Goal: Information Seeking & Learning: Find specific fact

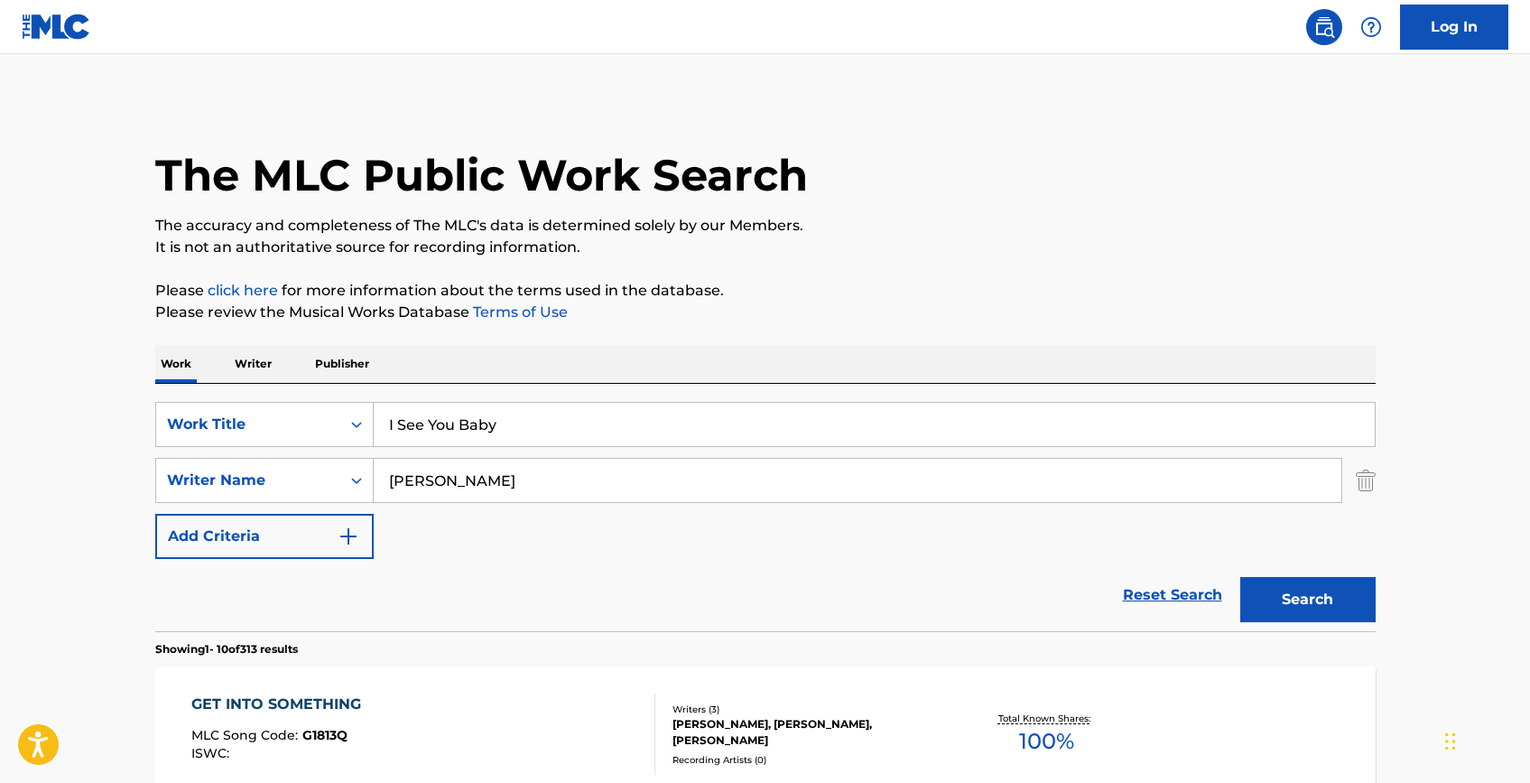
click at [664, 559] on div "Reset Search Search" at bounding box center [765, 595] width 1221 height 72
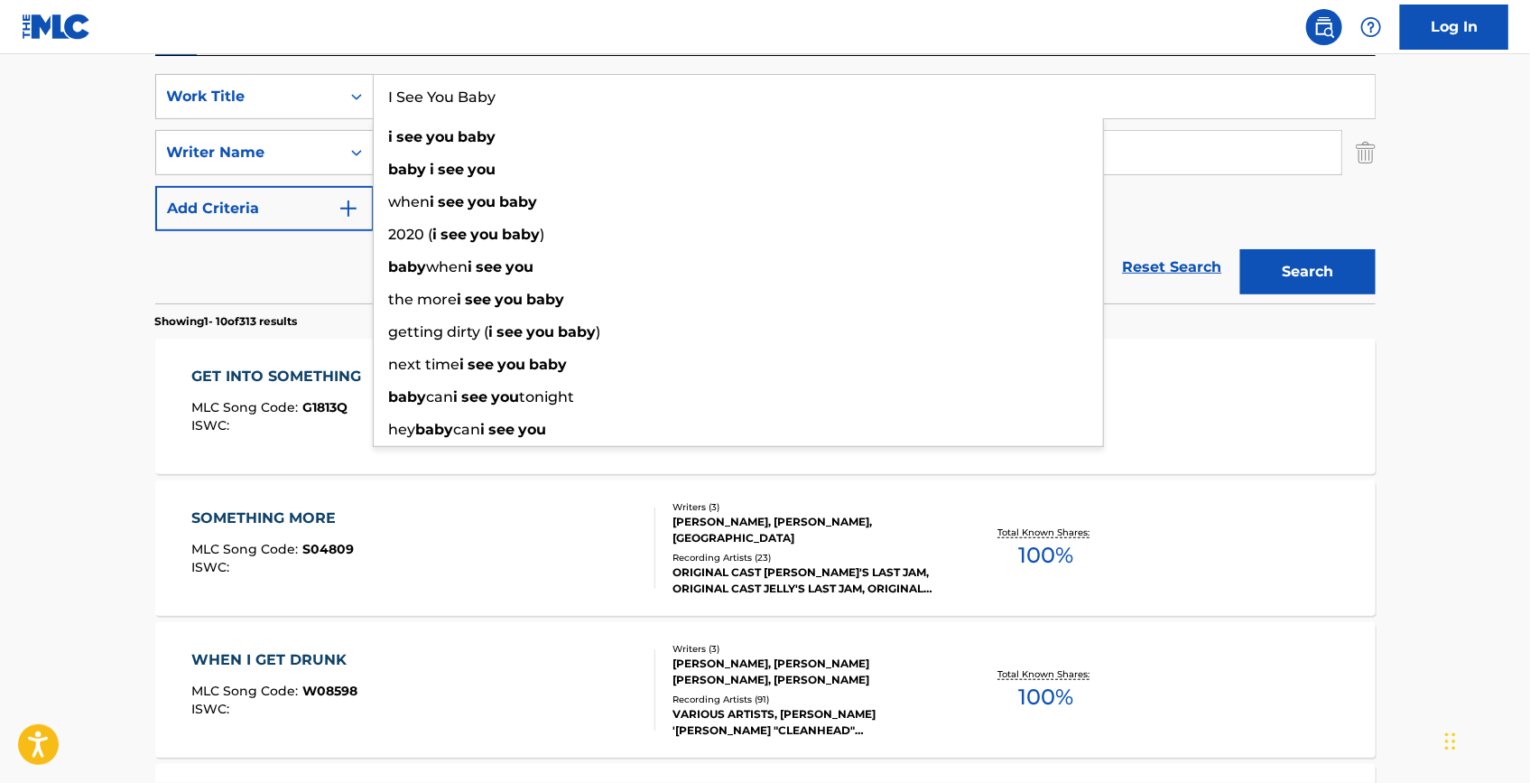
paste input "I See You Baby ([PERSON_NAME] Remix)"
drag, startPoint x: 633, startPoint y: 90, endPoint x: 335, endPoint y: 42, distance: 301.8
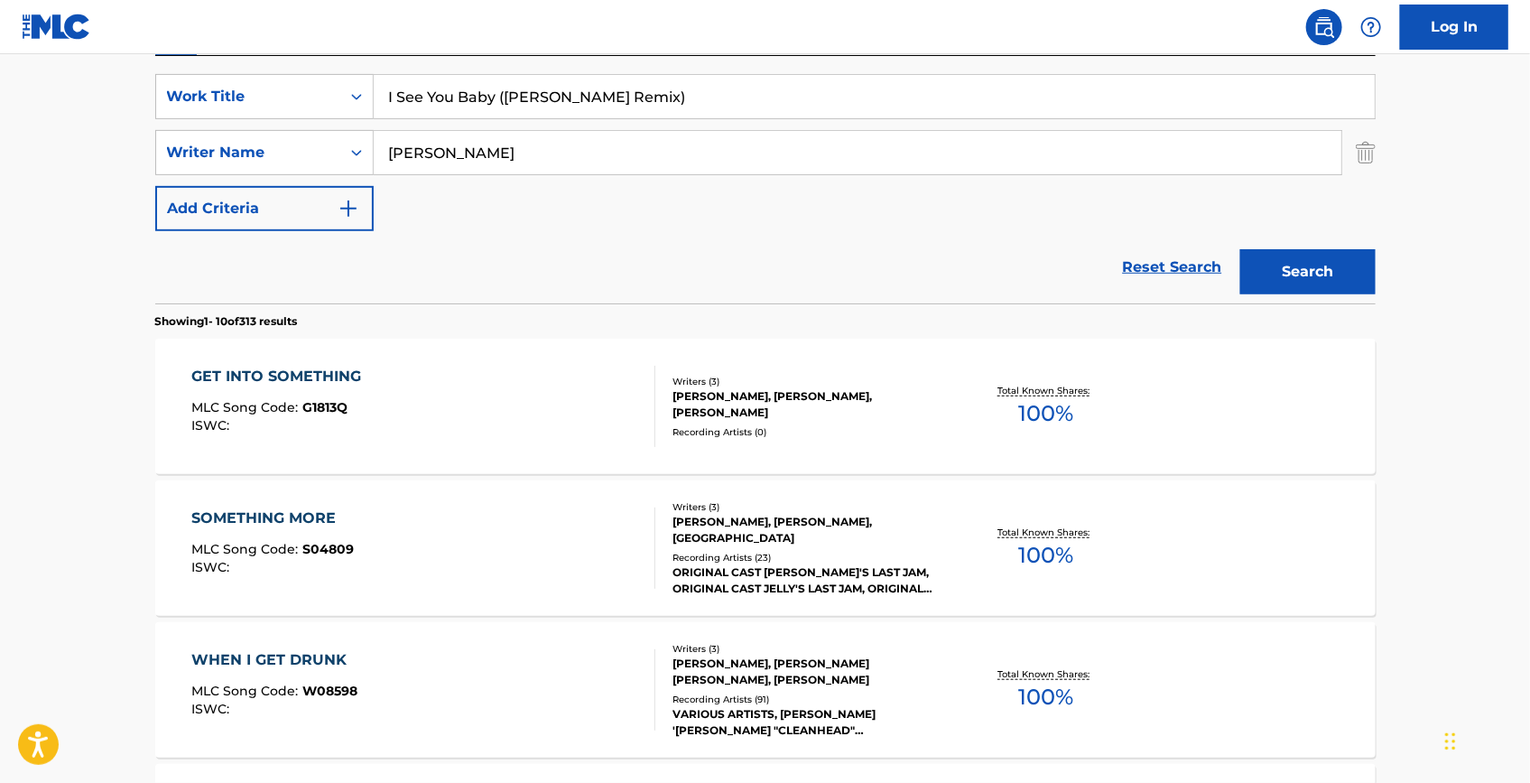
type input "I See You Baby ([PERSON_NAME] Remix)"
drag, startPoint x: 752, startPoint y: 164, endPoint x: 294, endPoint y: 133, distance: 458.9
click at [294, 133] on div "SearchWithCriteriac3bd159f-7f47-4706-9711-2176f4269536 Writer Name [PERSON_NAME]" at bounding box center [765, 152] width 1221 height 45
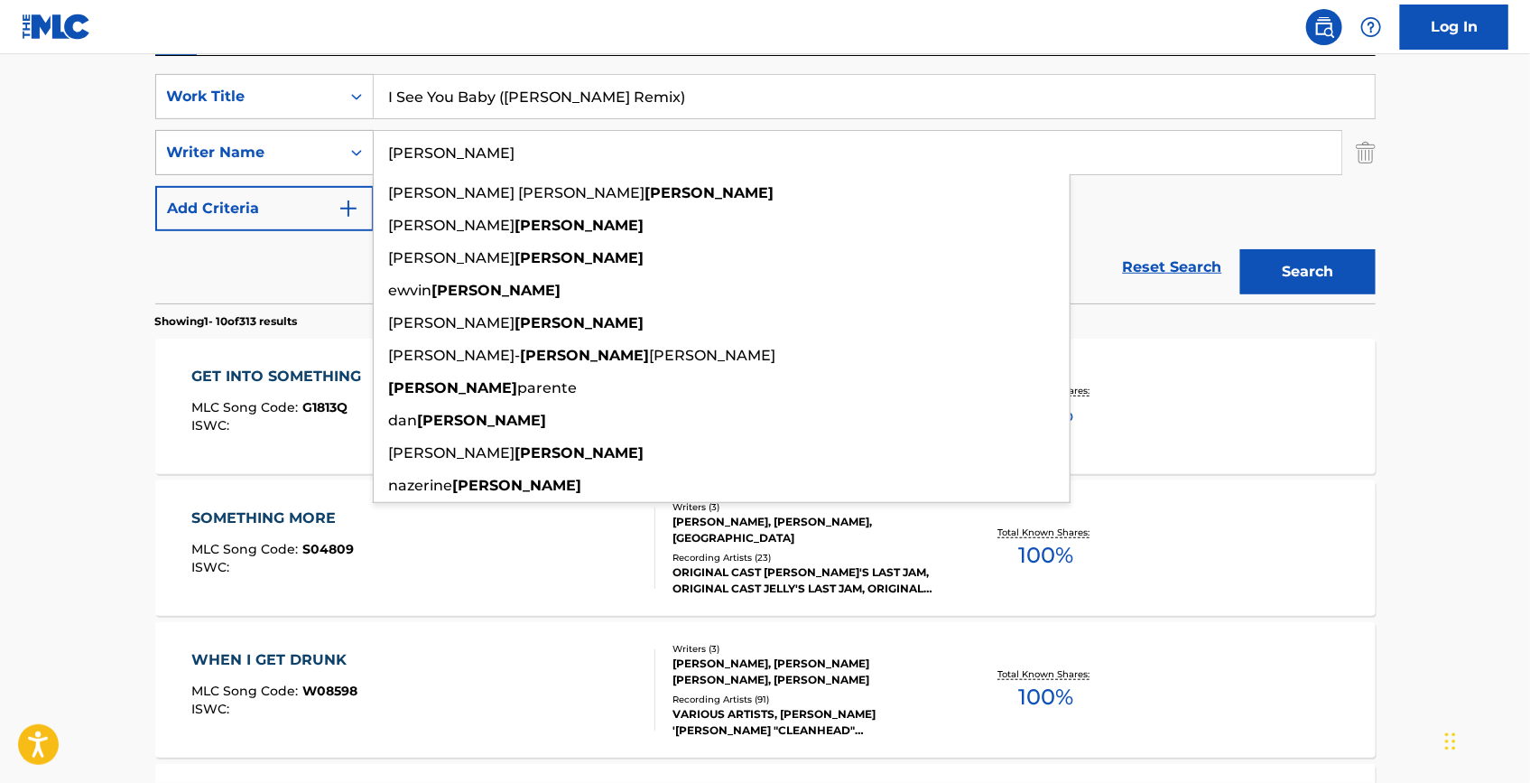
paste input "COCUP"
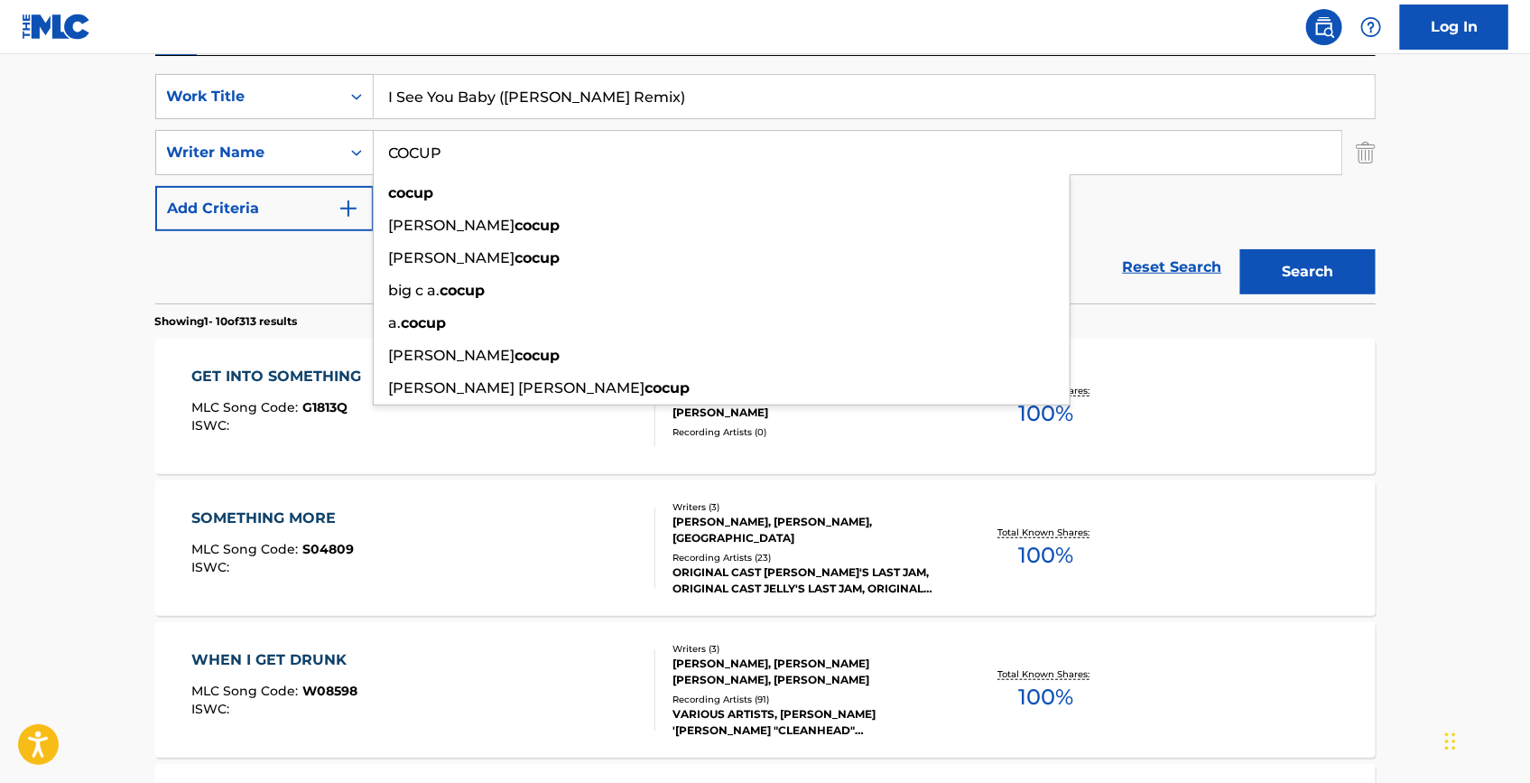
type input "COCUP"
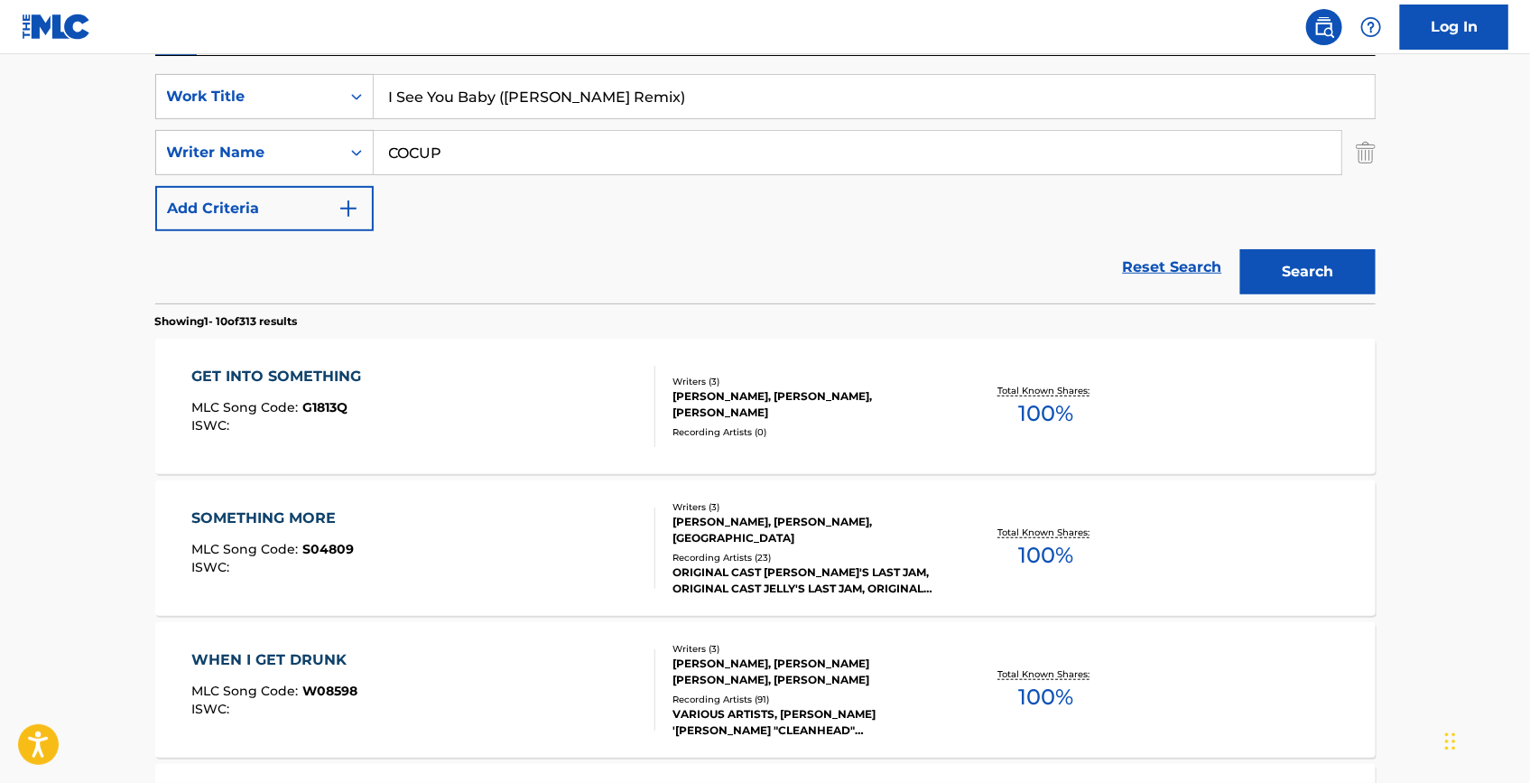
click at [1301, 256] on button "Search" at bounding box center [1308, 271] width 135 height 45
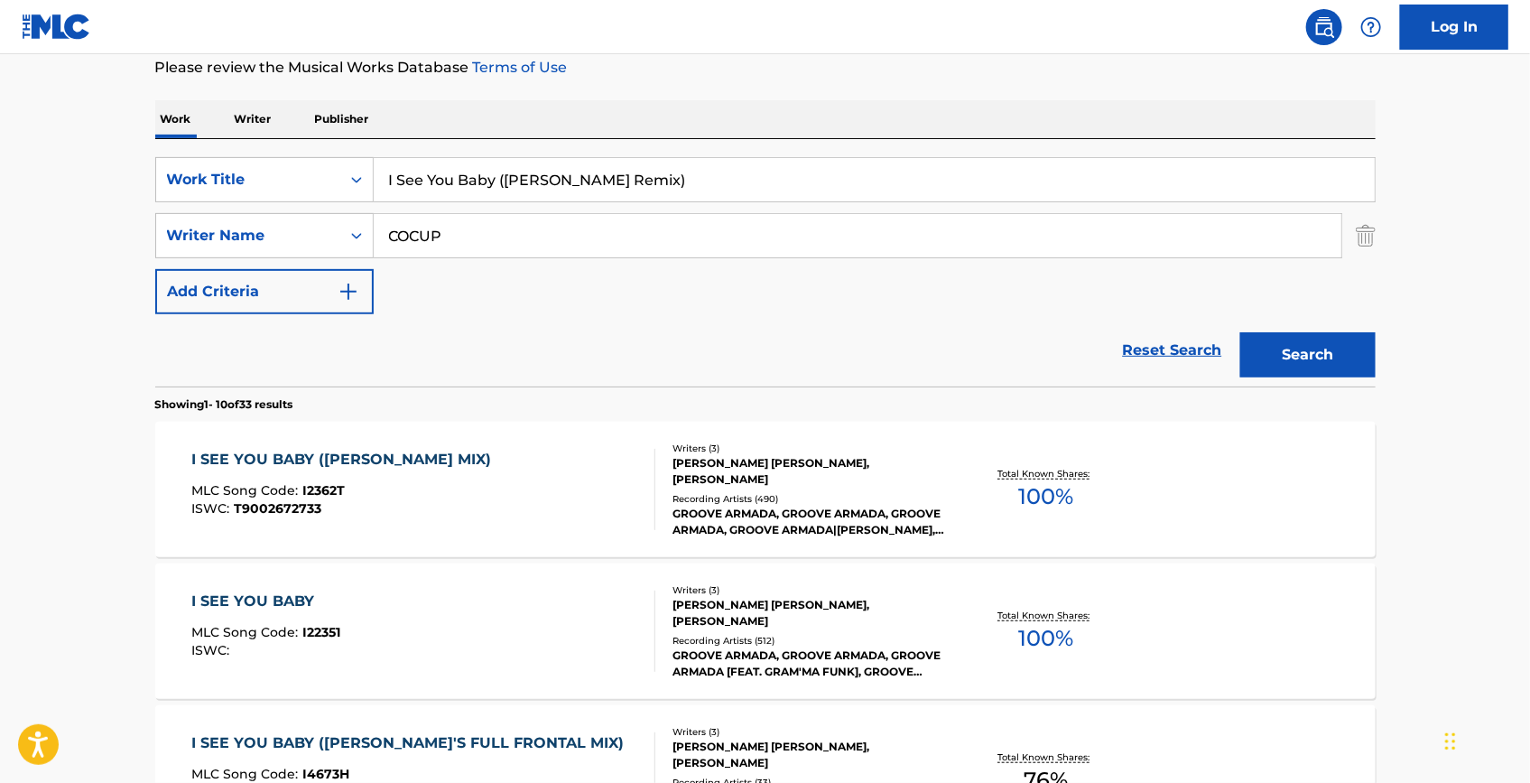
scroll to position [246, 0]
click at [461, 462] on div "I SEE YOU BABY ([PERSON_NAME] MIX)" at bounding box center [345, 459] width 309 height 22
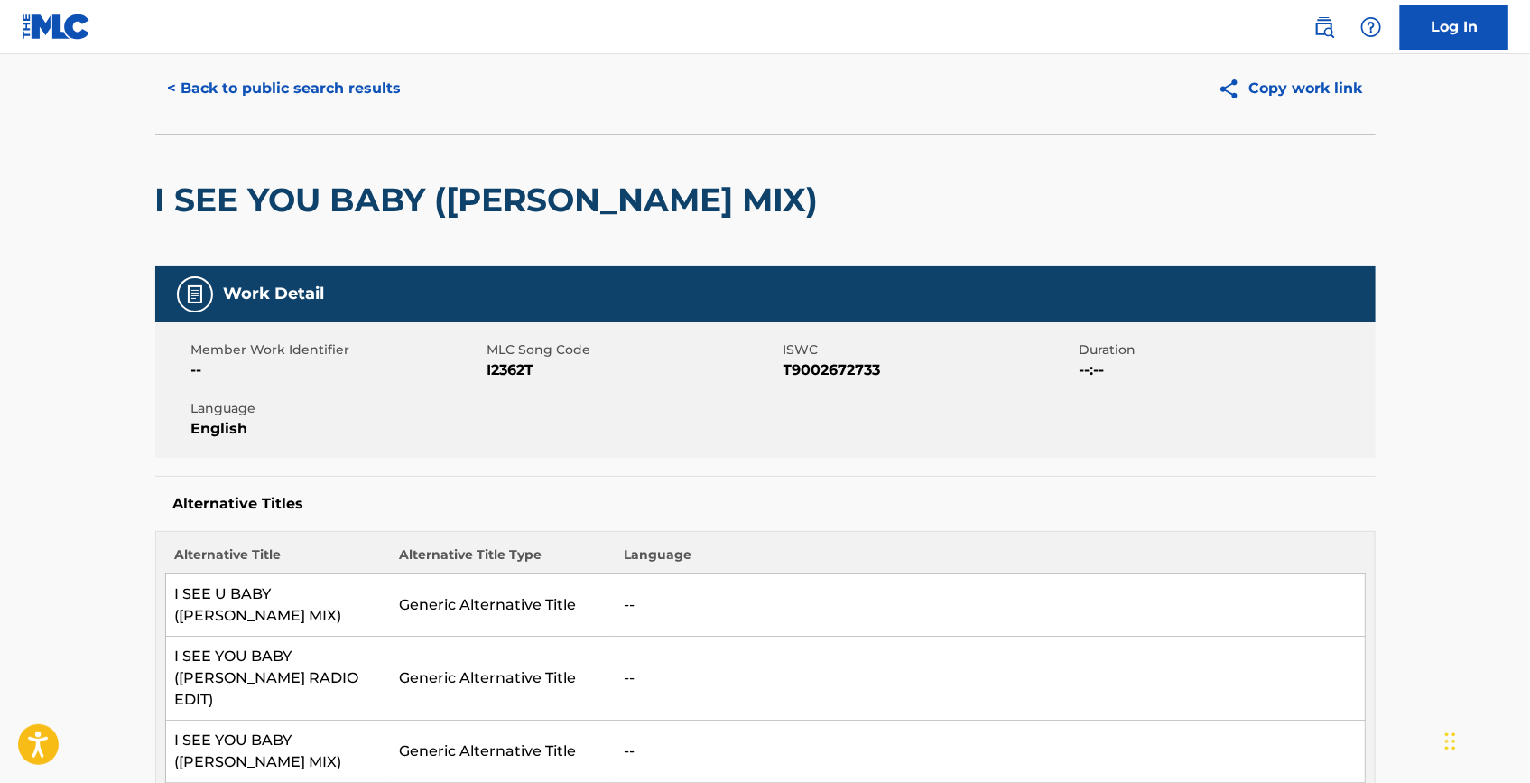
scroll to position [81, 0]
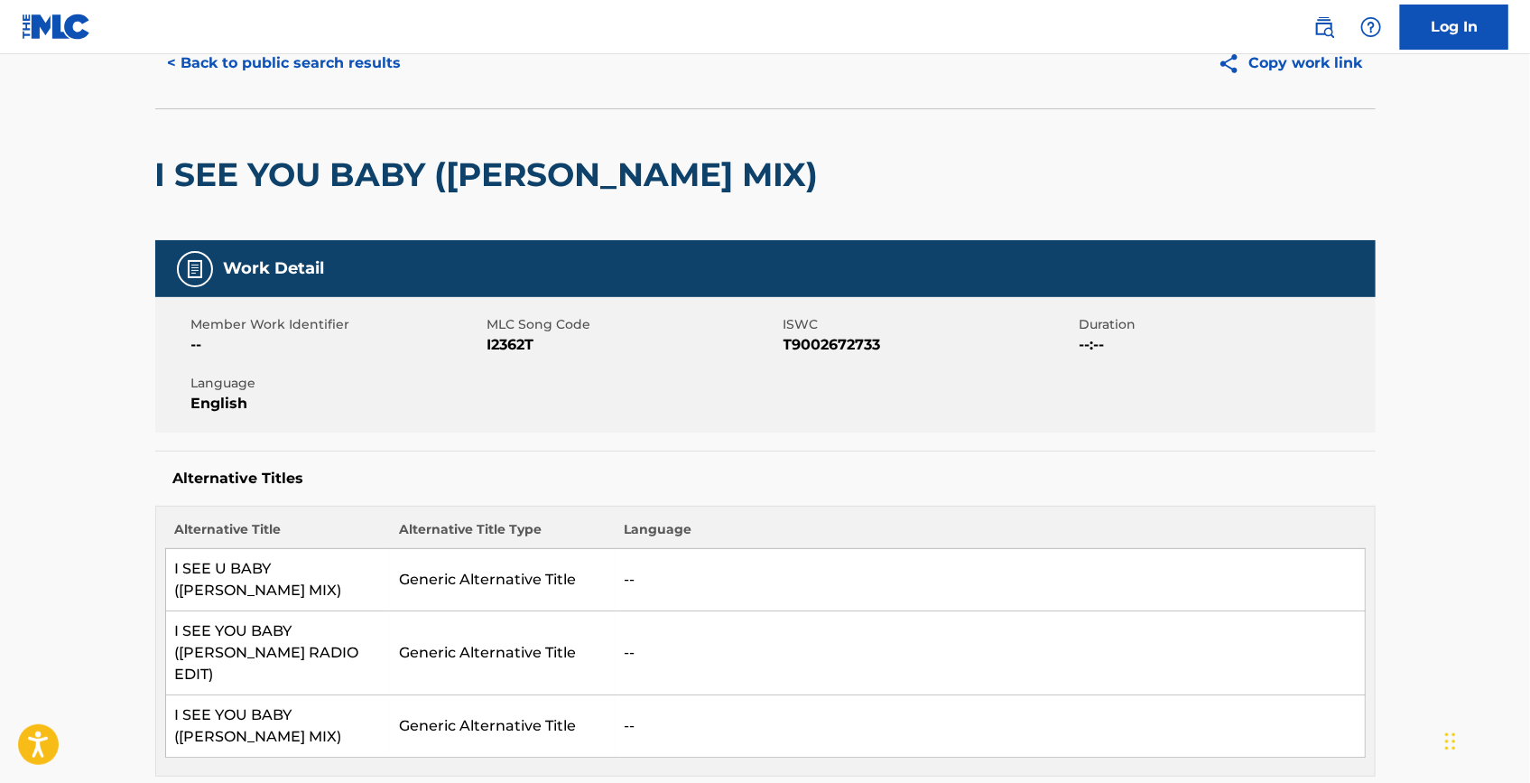
drag, startPoint x: 579, startPoint y: 516, endPoint x: 924, endPoint y: 424, distance: 356.8
click at [924, 424] on div "Member Work Identifier -- MLC Song Code I2362T ISWC T9002672733 Duration --:-- …" at bounding box center [765, 364] width 1221 height 135
drag, startPoint x: 821, startPoint y: 478, endPoint x: 632, endPoint y: 502, distance: 190.3
click at [633, 506] on div "Work Detail Member Work Identifier -- MLC Song Code I2362T ISWC T9002672733 Dur…" at bounding box center [765, 508] width 1221 height 536
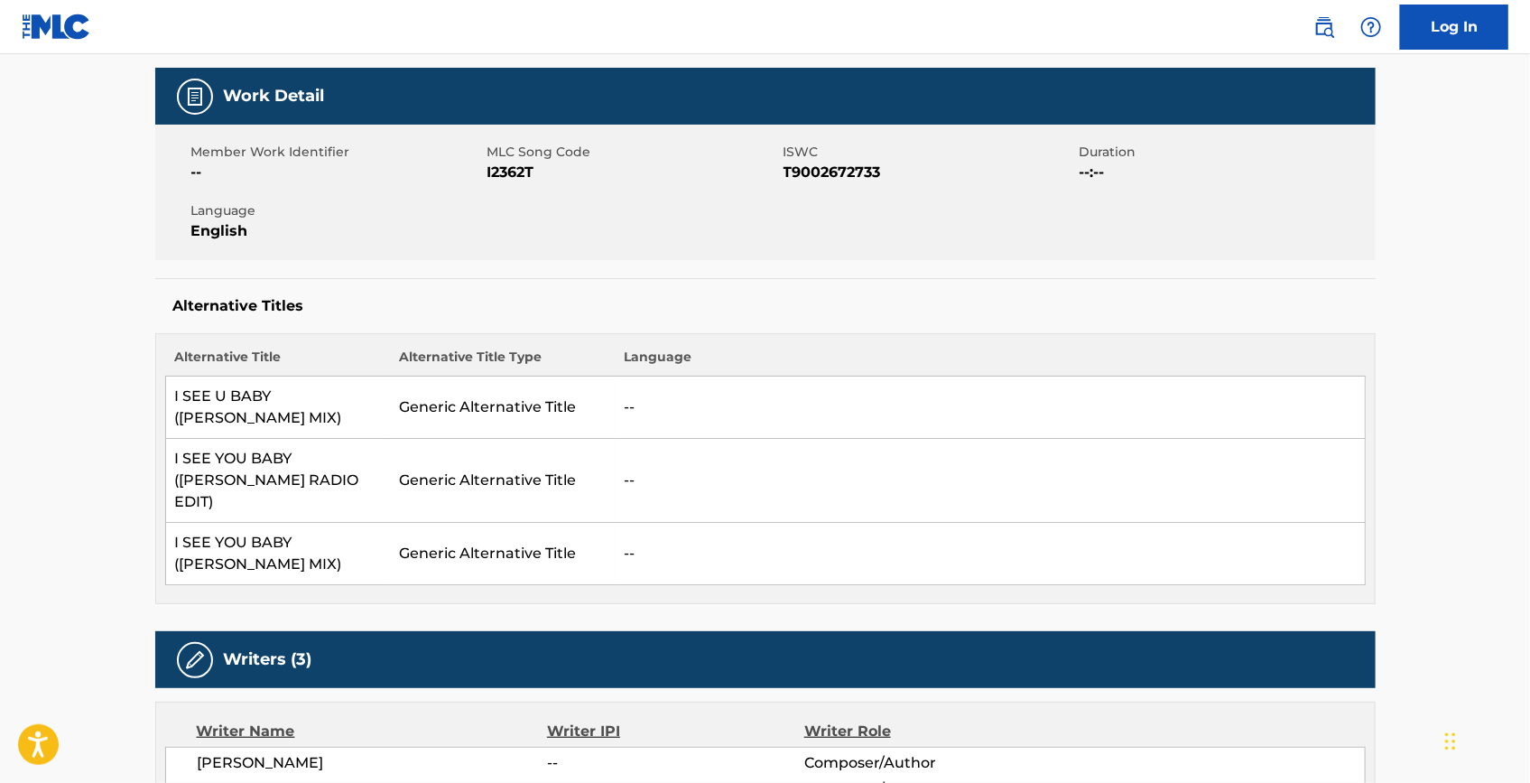
scroll to position [0, 0]
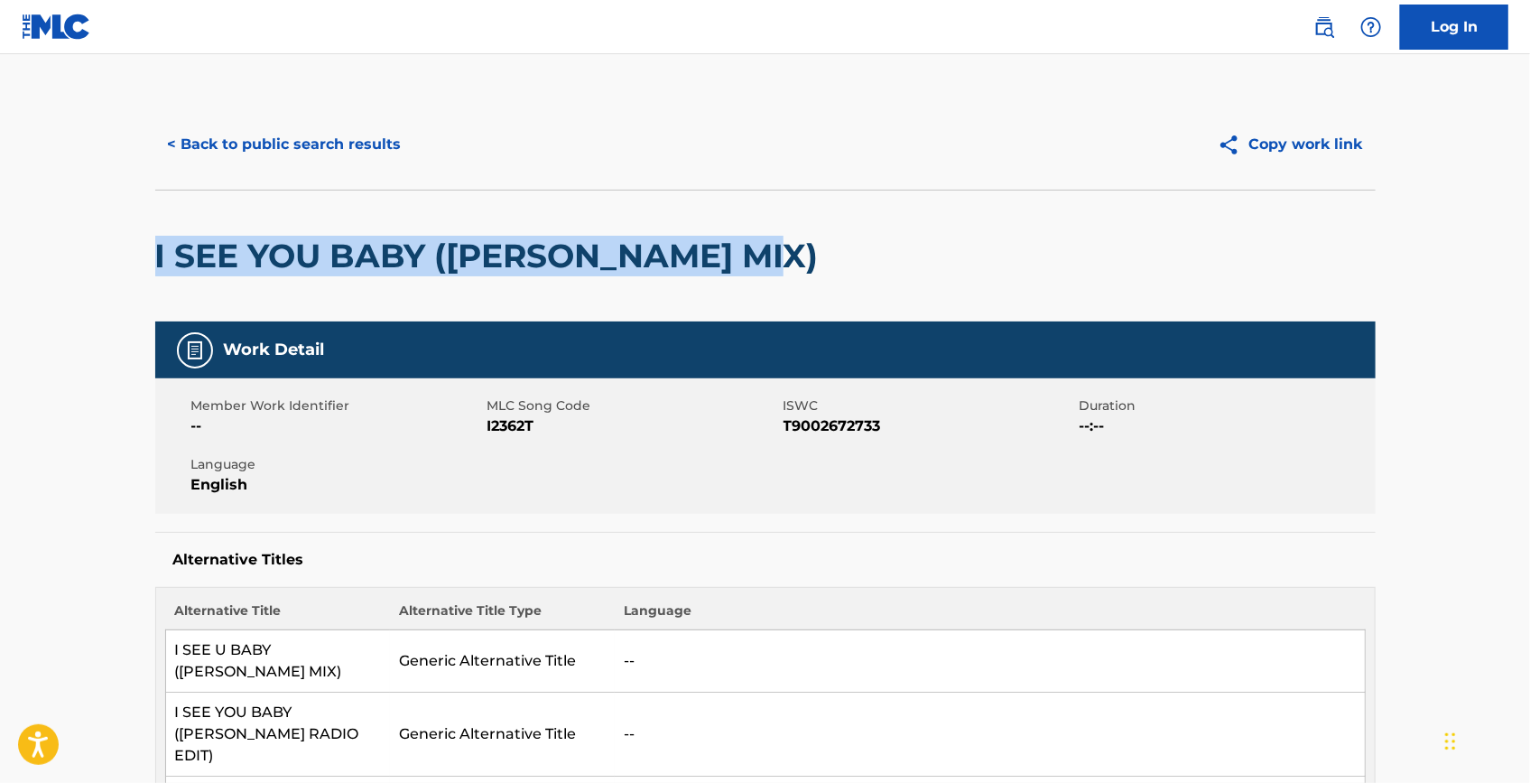
drag, startPoint x: 783, startPoint y: 249, endPoint x: 157, endPoint y: 257, distance: 625.8
click at [157, 257] on div "I SEE YOU BABY ([PERSON_NAME] MIX)" at bounding box center [765, 256] width 1221 height 132
copy h2 "I SEE YOU BABY ([PERSON_NAME] MIX)"
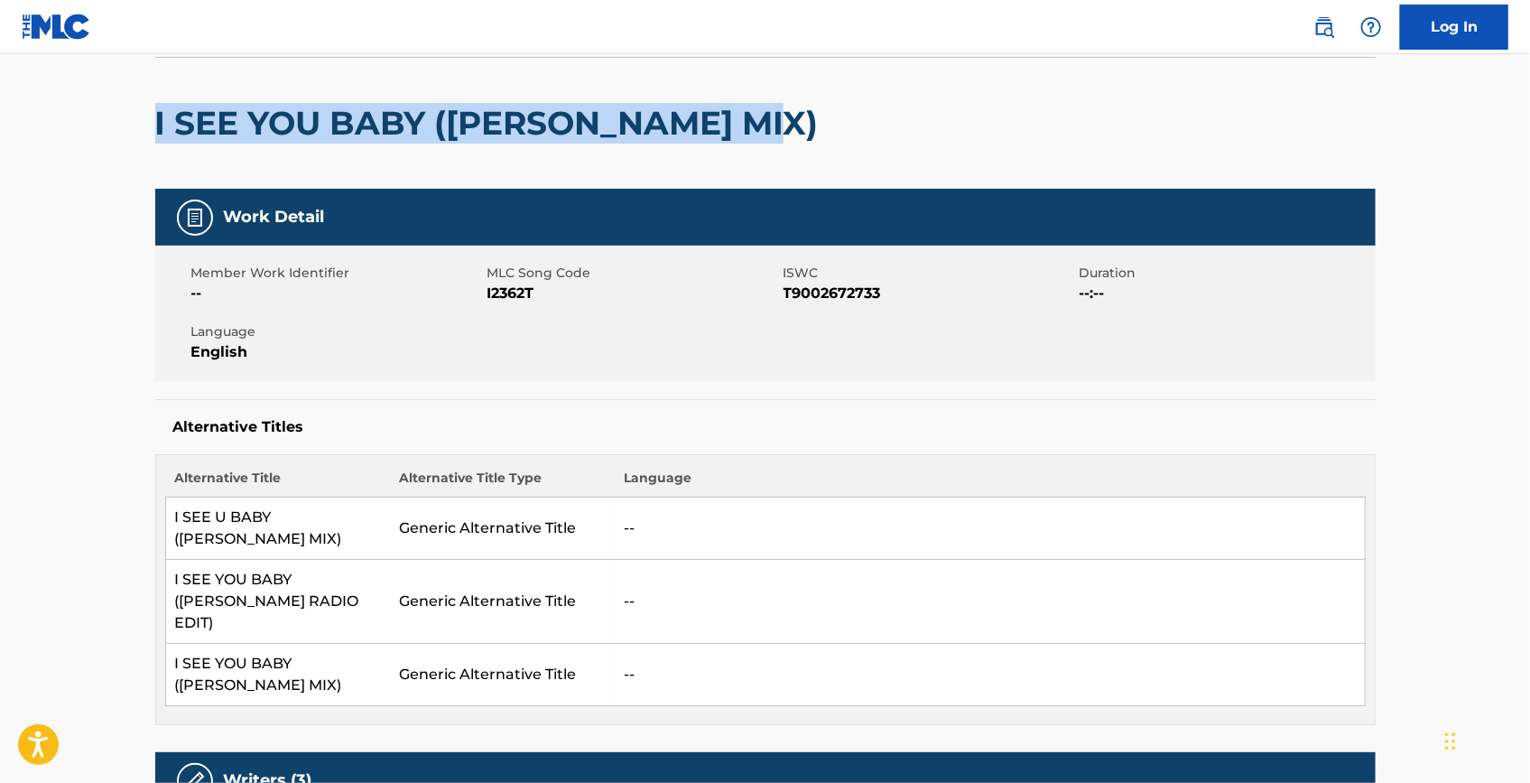
scroll to position [81, 0]
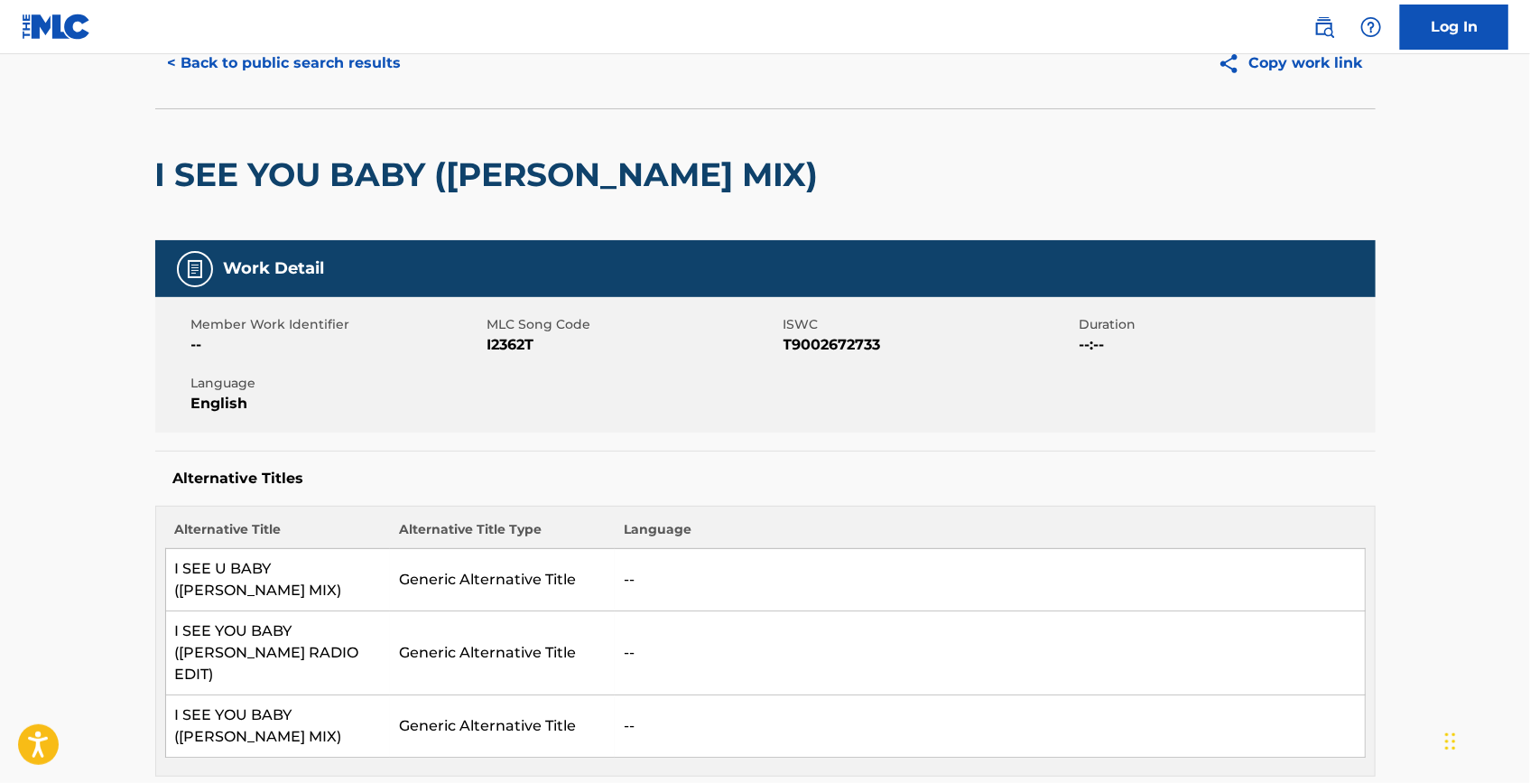
click at [524, 351] on span "I2362T" at bounding box center [634, 345] width 292 height 22
copy span "I2362T"
click at [821, 342] on span "T9002672733" at bounding box center [930, 345] width 292 height 22
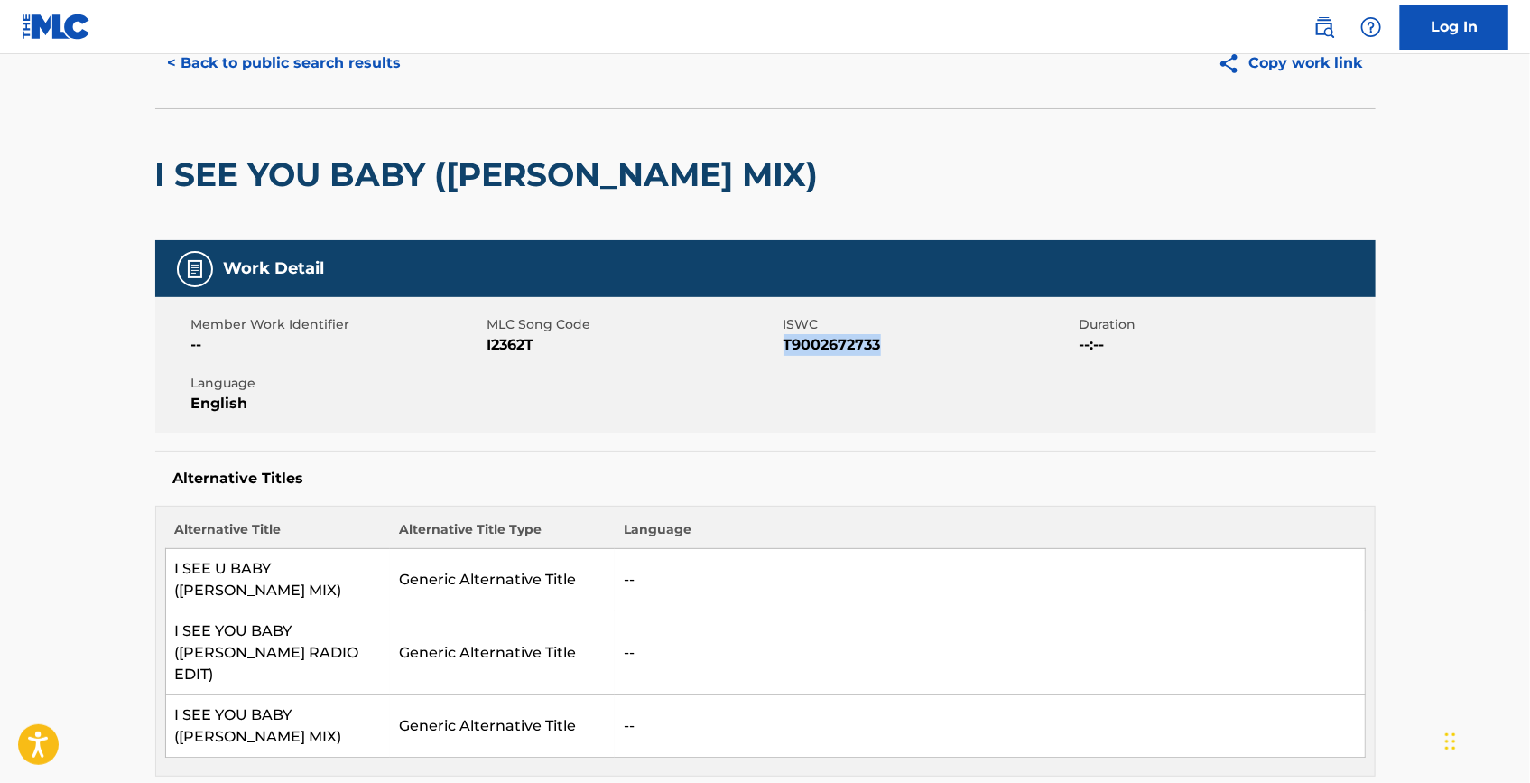
copy span "T9002672733"
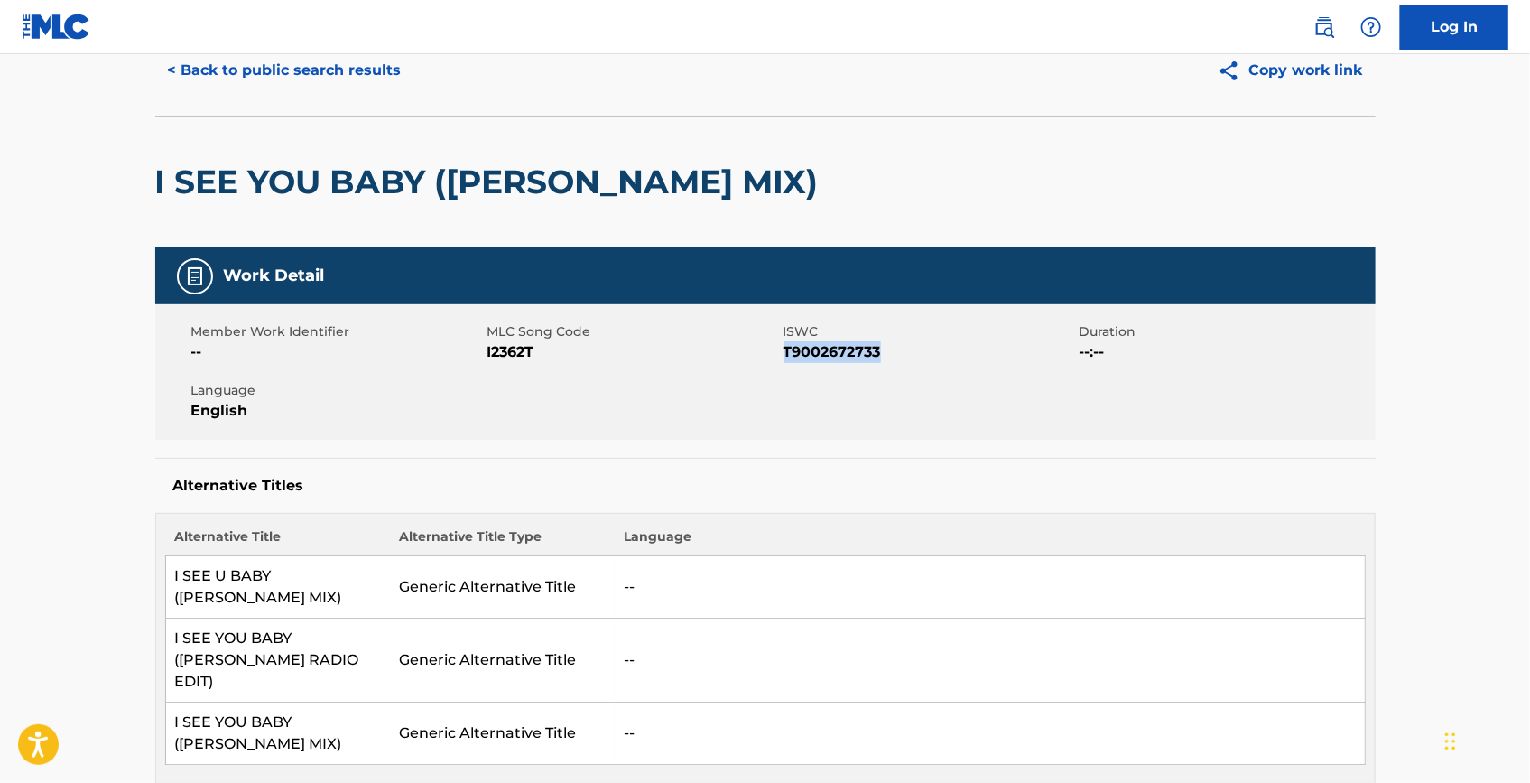
scroll to position [0, 0]
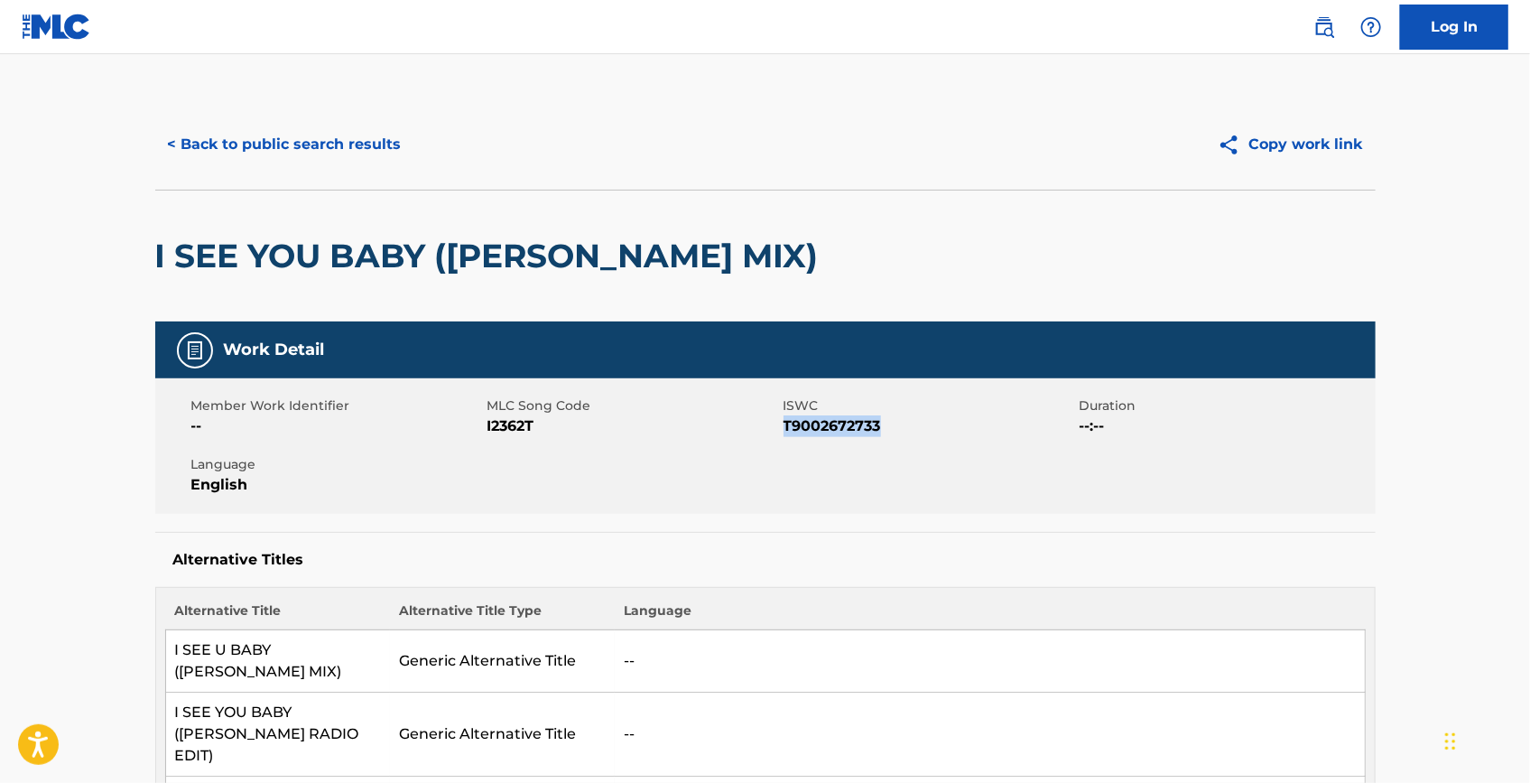
click at [259, 133] on button "< Back to public search results" at bounding box center [284, 144] width 259 height 45
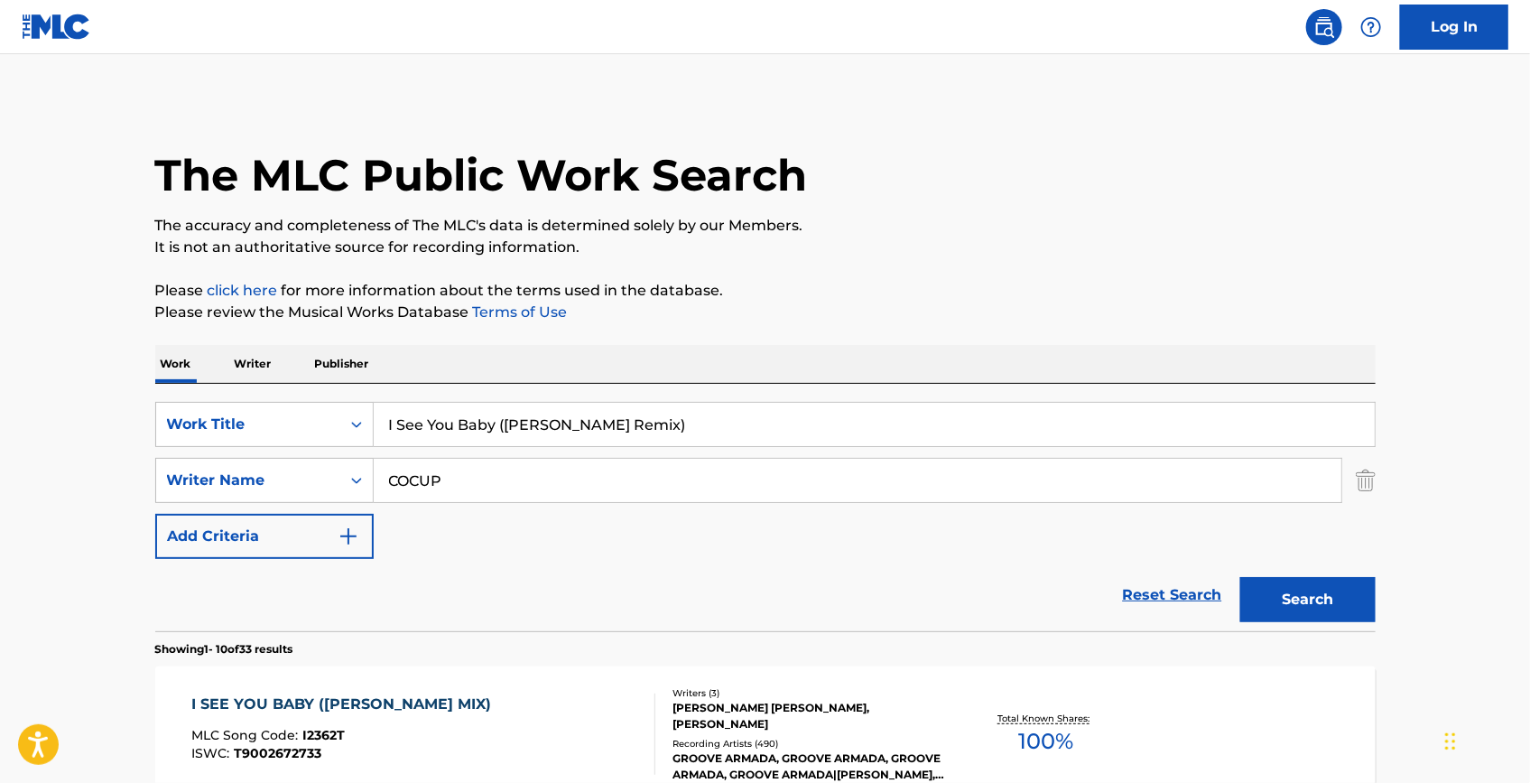
scroll to position [246, 0]
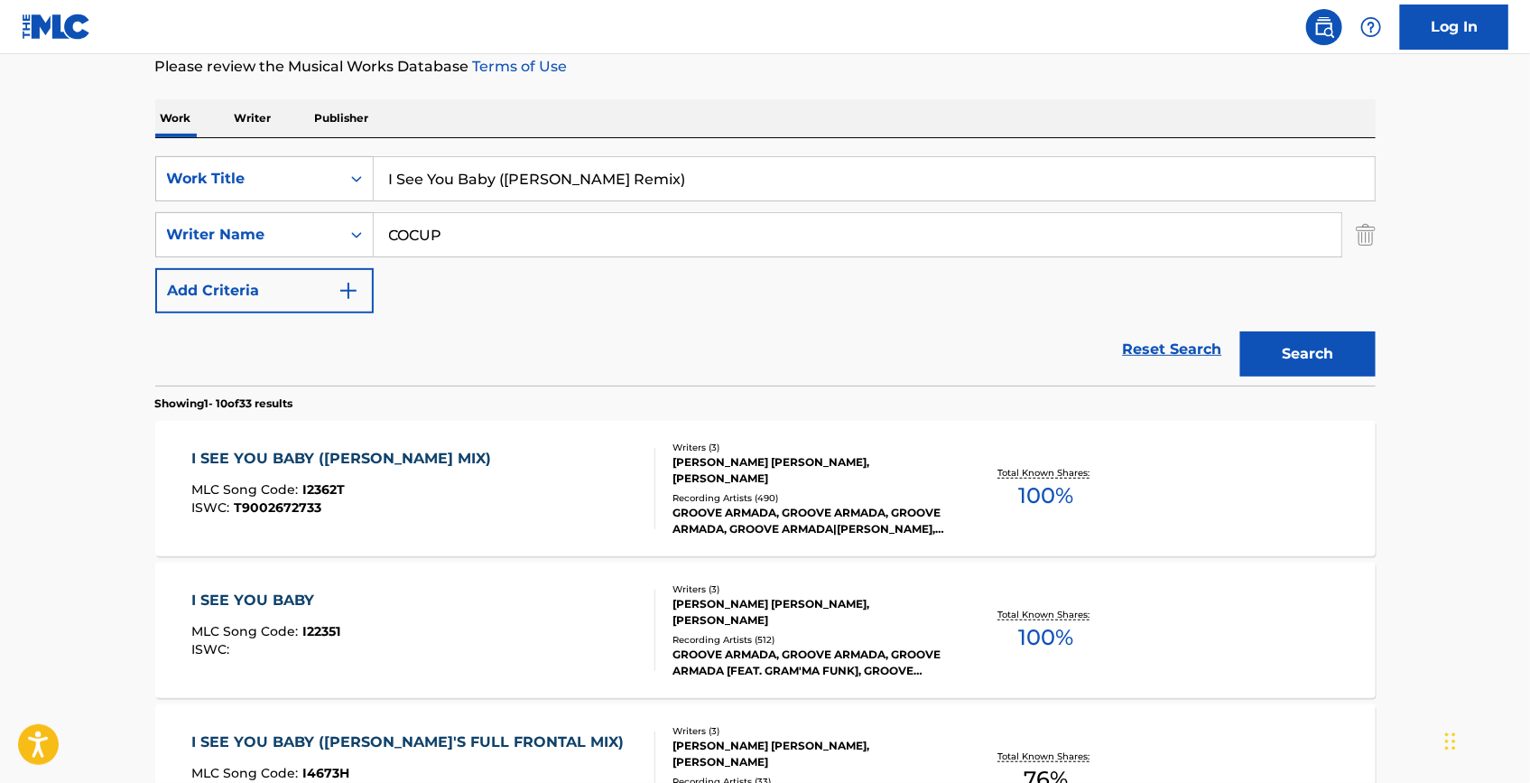
drag, startPoint x: 706, startPoint y: 188, endPoint x: 246, endPoint y: 126, distance: 463.8
paste input "Rock 'n' Roll Motherfucker"
paste input "The D4"
drag, startPoint x: 665, startPoint y: 184, endPoint x: 363, endPoint y: 142, distance: 305.4
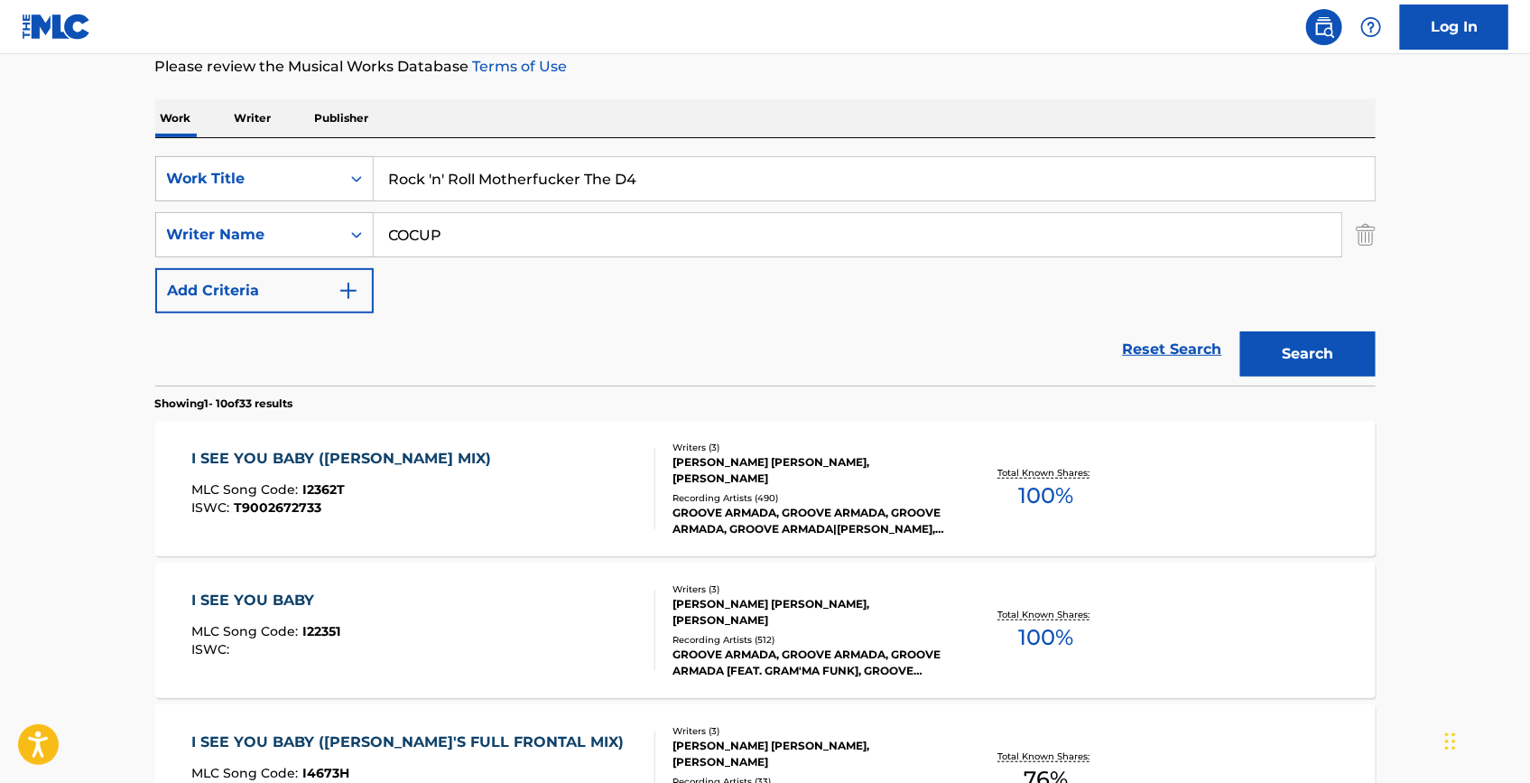
click at [363, 142] on div "SearchWithCriteria752a3de9-2ea3-48f0-84fa-ee4ebea0199c Work Title Rock 'n' Roll…" at bounding box center [765, 261] width 1221 height 247
click at [693, 185] on input "Rock 'n' Roll Motherfucker The D4" at bounding box center [874, 178] width 1001 height 43
drag, startPoint x: 685, startPoint y: 179, endPoint x: 581, endPoint y: 176, distance: 103.9
click at [581, 176] on input "Rock 'n' Roll Motherfucker The D4" at bounding box center [874, 178] width 1001 height 43
type input "Rock 'n' Roll Motherfucker"
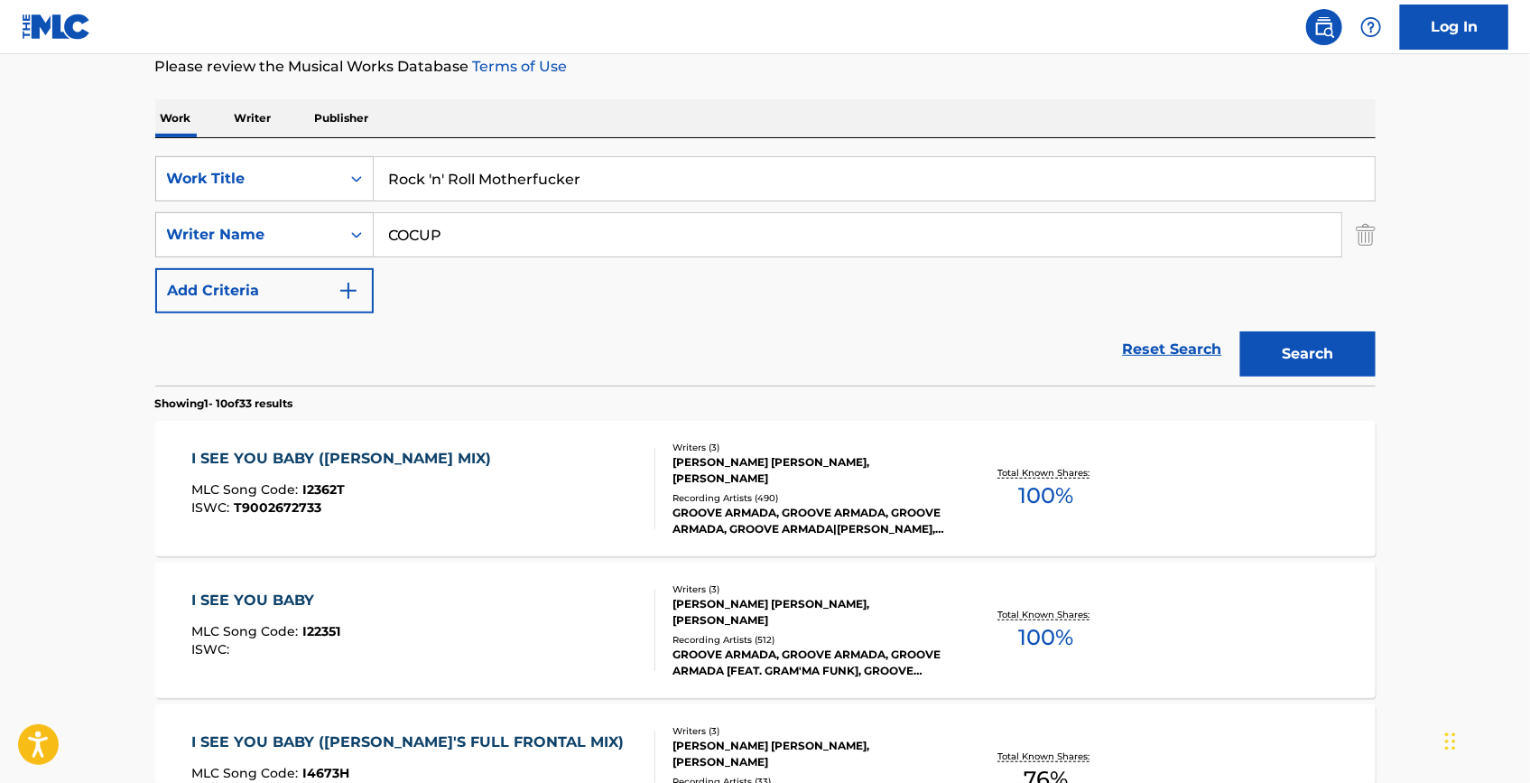
drag, startPoint x: 561, startPoint y: 225, endPoint x: 363, endPoint y: 204, distance: 198.8
click at [364, 204] on div "SearchWithCriteria752a3de9-2ea3-48f0-84fa-ee4ebea0199c Work Title Rock 'n' Roll…" at bounding box center [765, 234] width 1221 height 157
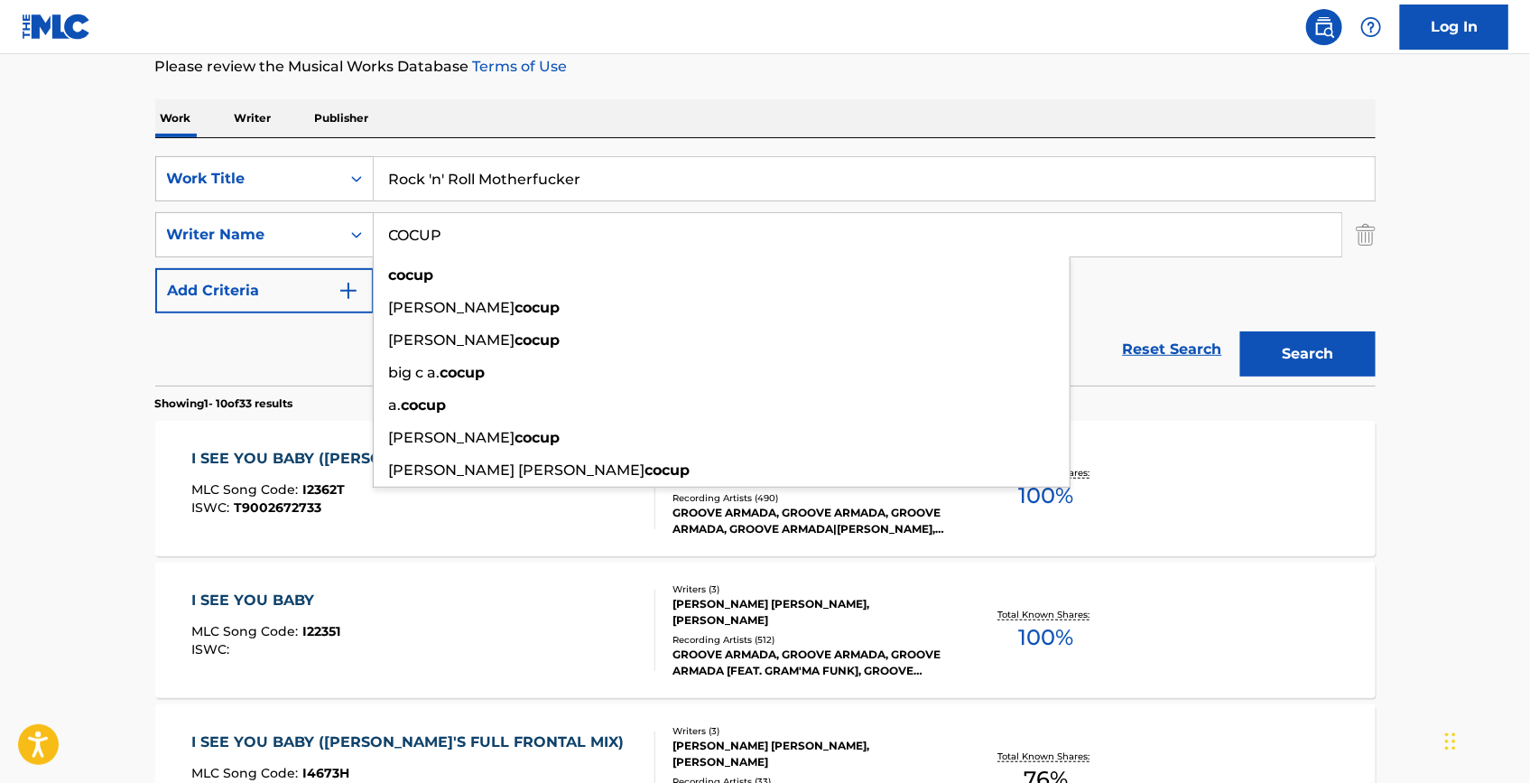
paste input "[PERSON_NAME]"
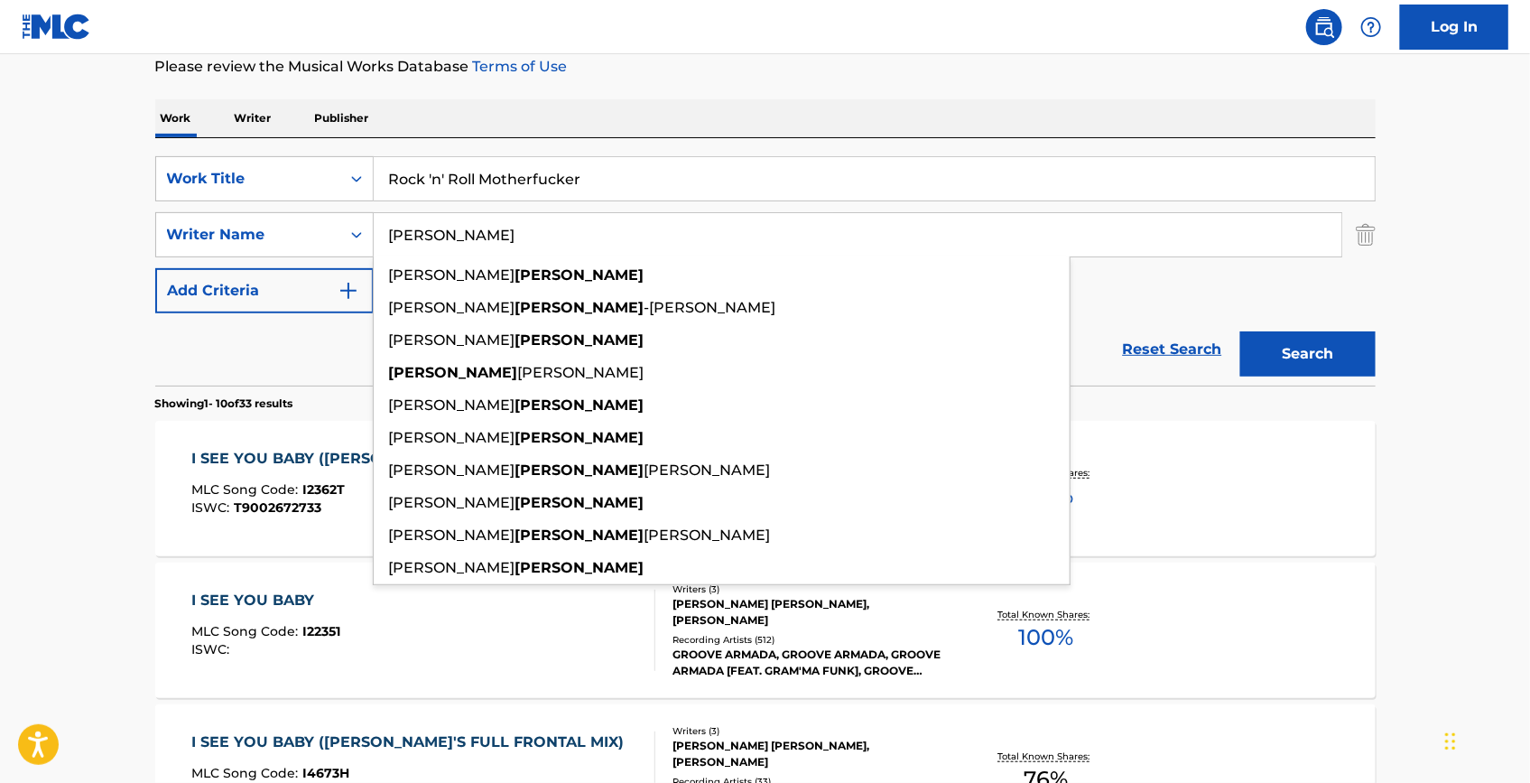
type input "[PERSON_NAME]"
click at [1369, 357] on button "Search" at bounding box center [1308, 353] width 135 height 45
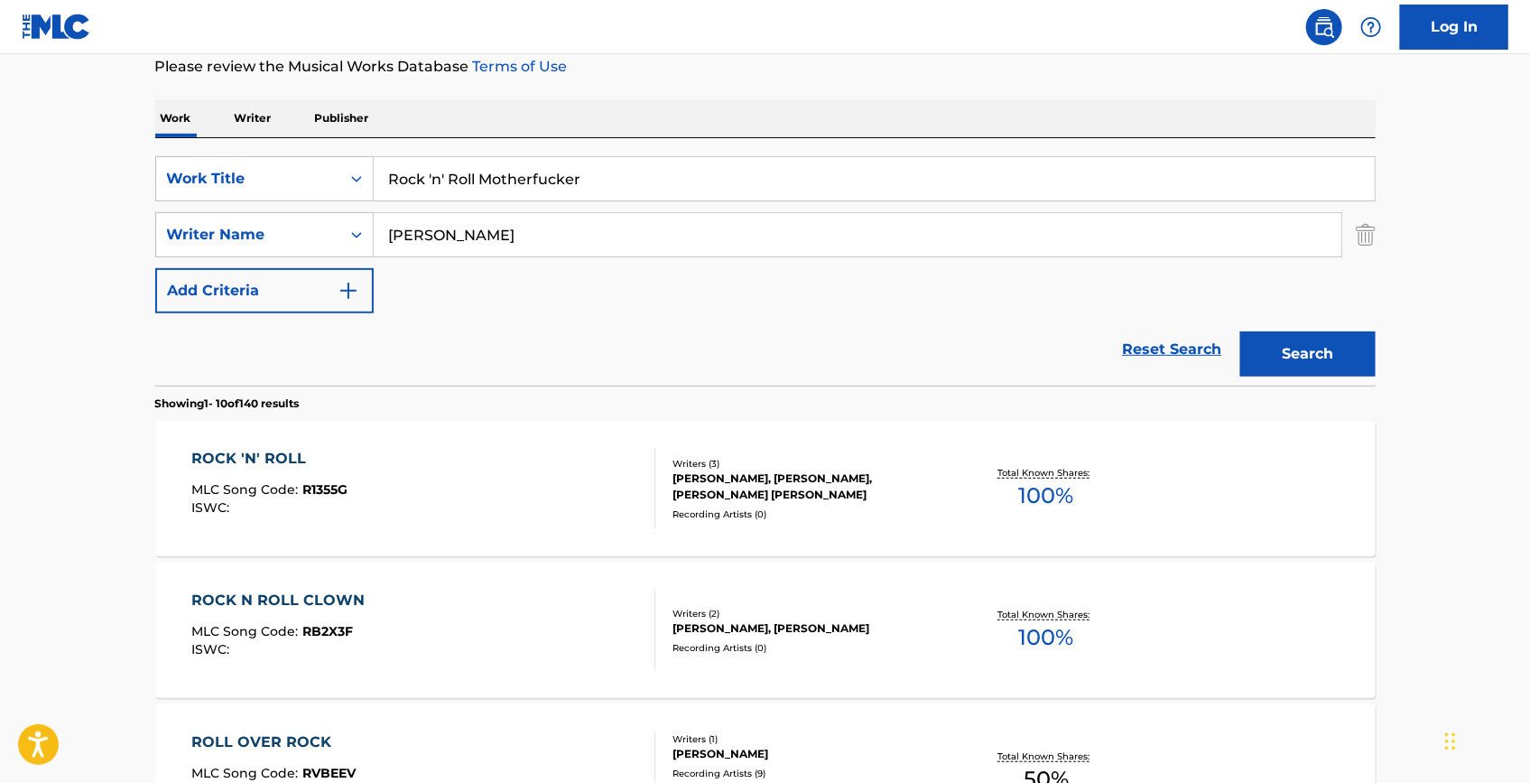
drag, startPoint x: 589, startPoint y: 188, endPoint x: 280, endPoint y: 139, distance: 312.6
click at [280, 140] on div "SearchWithCriteria752a3de9-2ea3-48f0-84fa-ee4ebea0199c Work Title Rock 'n' Roll…" at bounding box center [765, 261] width 1221 height 247
paste input "[PERSON_NAME]'s Boogie"
type input "[PERSON_NAME]'s Boogie"
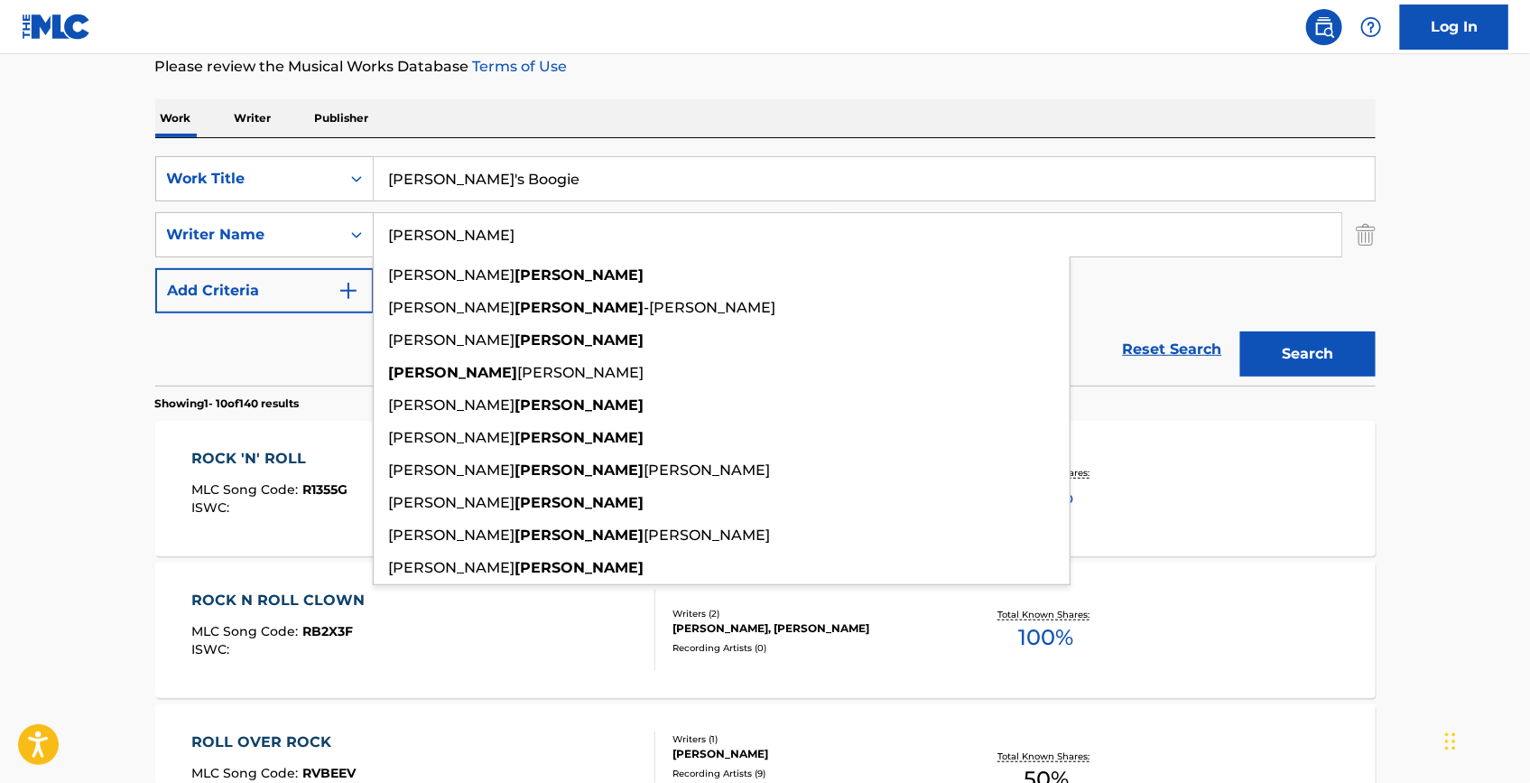
drag, startPoint x: 542, startPoint y: 237, endPoint x: 318, endPoint y: 204, distance: 226.4
click at [318, 204] on div "SearchWithCriteria752a3de9-2ea3-48f0-84fa-ee4ebea0199c Work Title [PERSON_NAME]…" at bounding box center [765, 234] width 1221 height 157
paste input "[PERSON_NAME]"
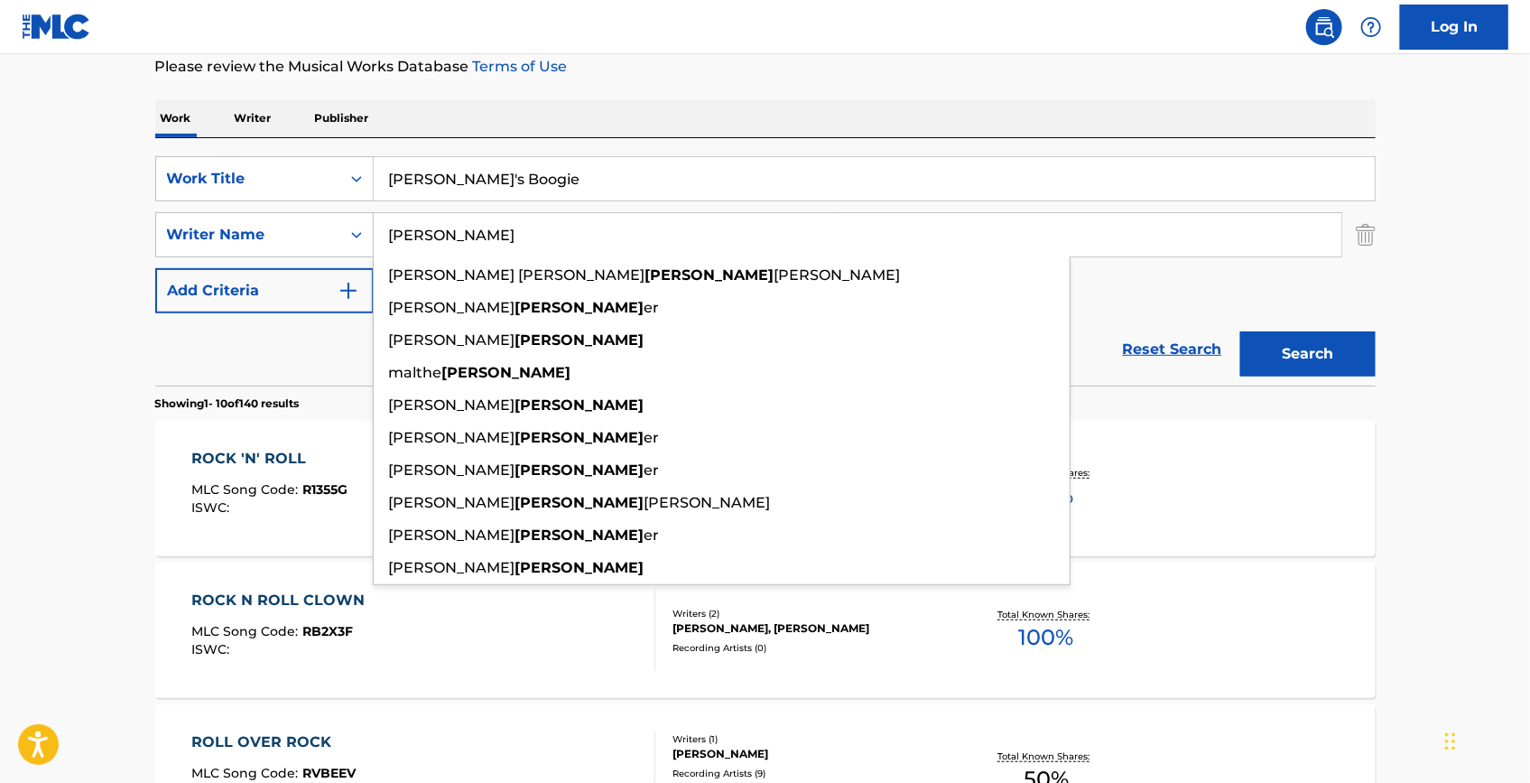
type input "[PERSON_NAME]"
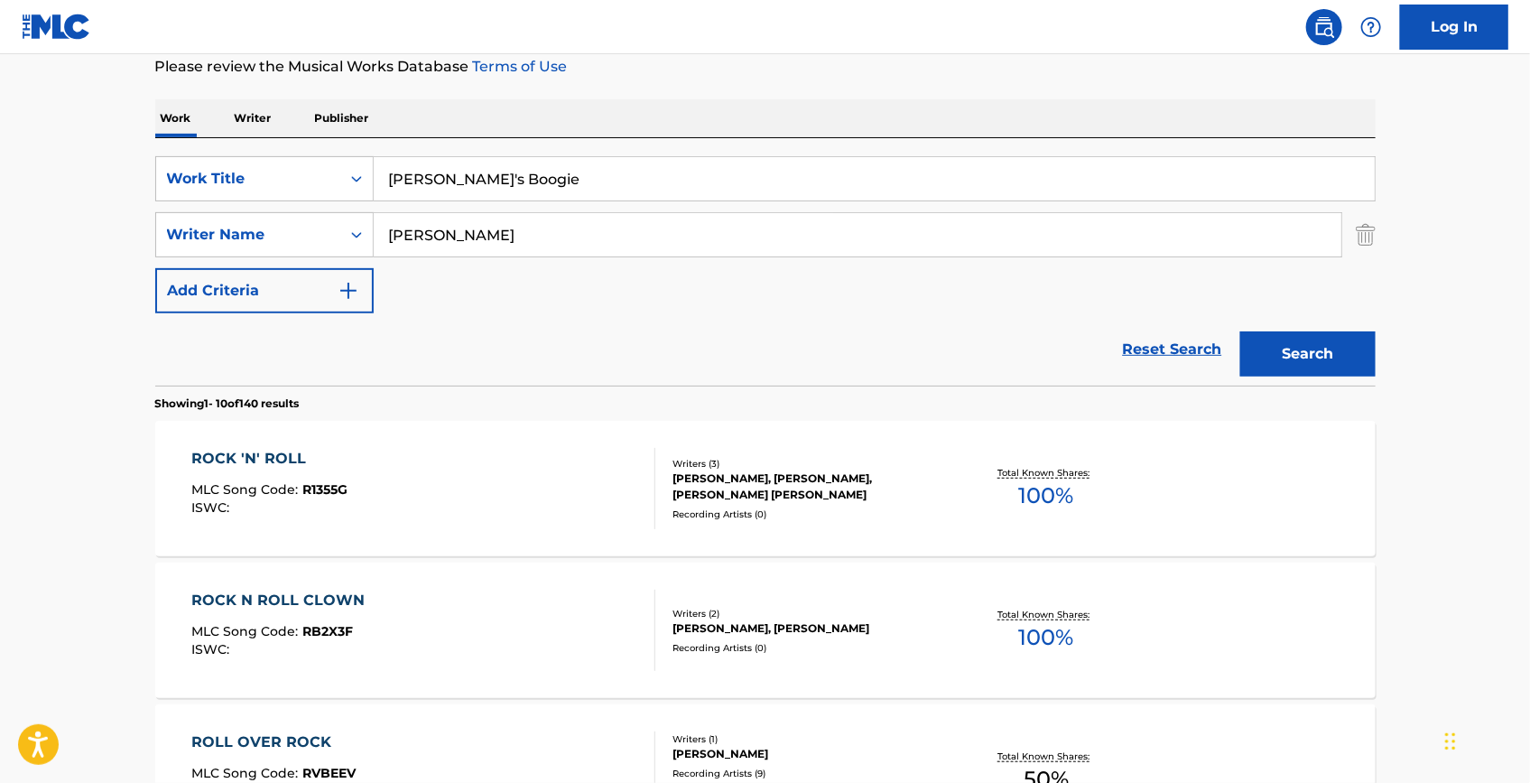
click at [1318, 354] on button "Search" at bounding box center [1308, 353] width 135 height 45
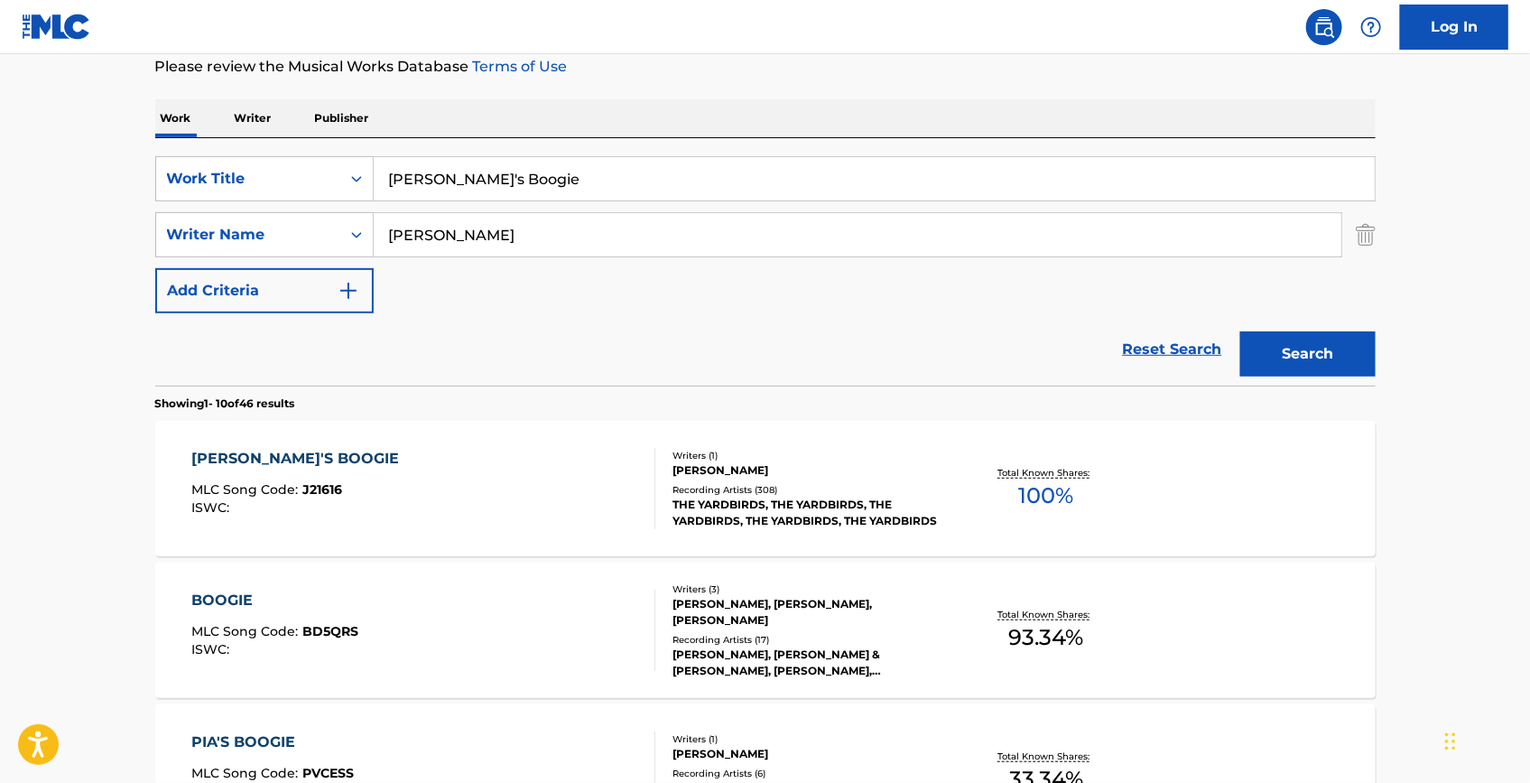
click at [251, 444] on div "[PERSON_NAME]'S BOOGIE MLC Song Code : J21616 ISWC : Writers ( 1 ) [PERSON_NAME…" at bounding box center [765, 488] width 1221 height 135
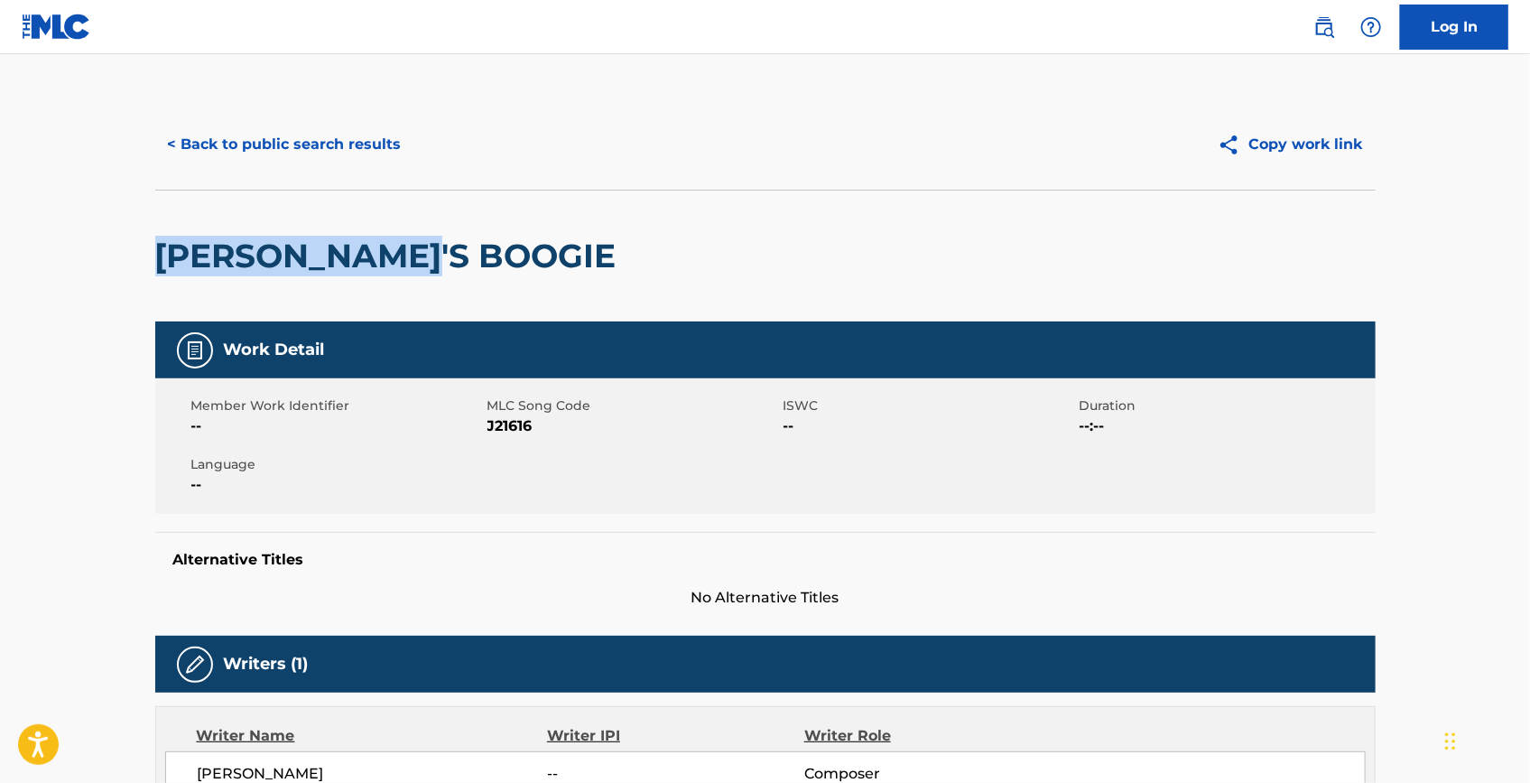
drag, startPoint x: 377, startPoint y: 260, endPoint x: 154, endPoint y: 256, distance: 222.2
click at [155, 256] on h2 "[PERSON_NAME]'S BOOGIE" at bounding box center [390, 256] width 470 height 41
copy h2 "[PERSON_NAME]'S BOOGIE"
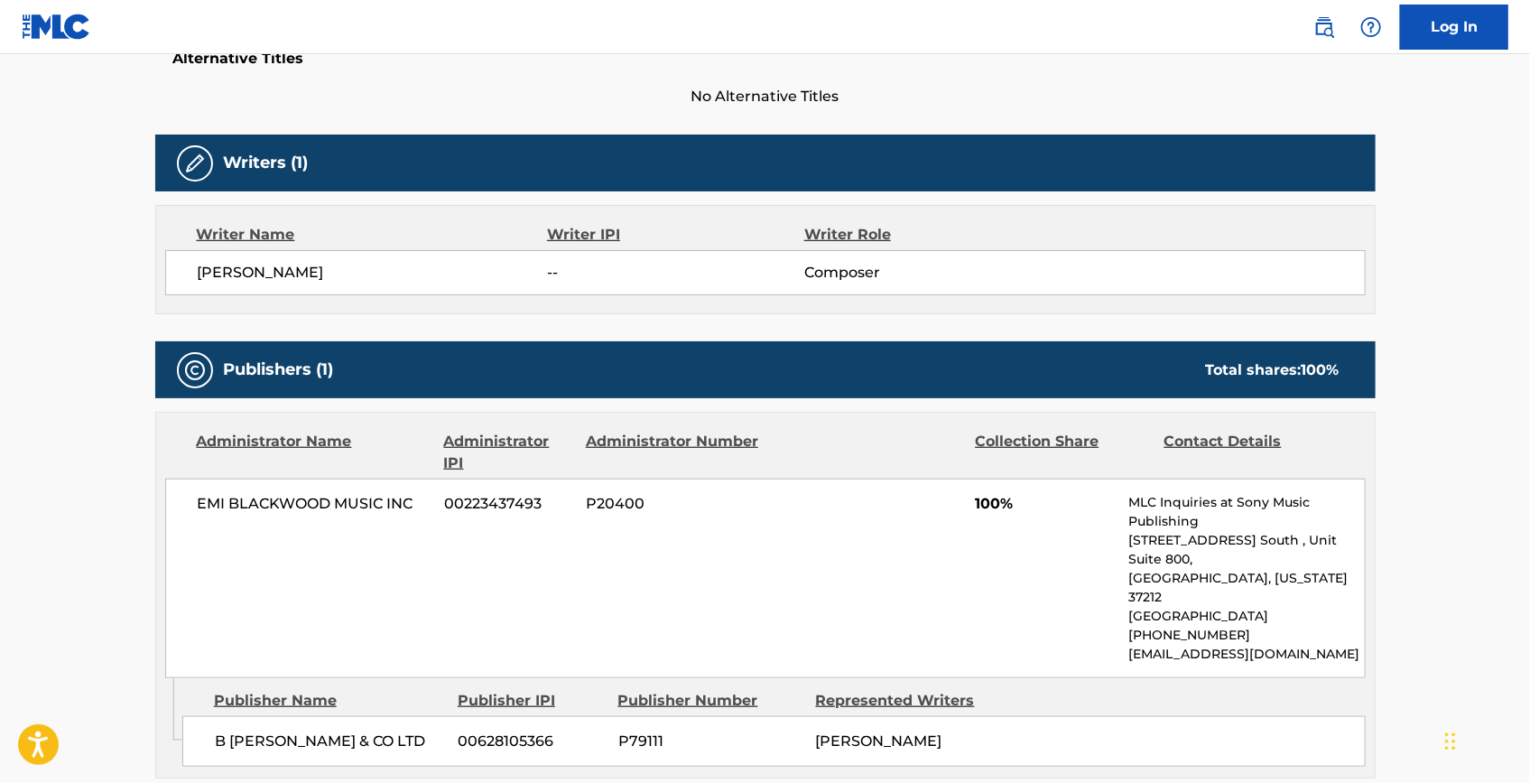
scroll to position [492, 0]
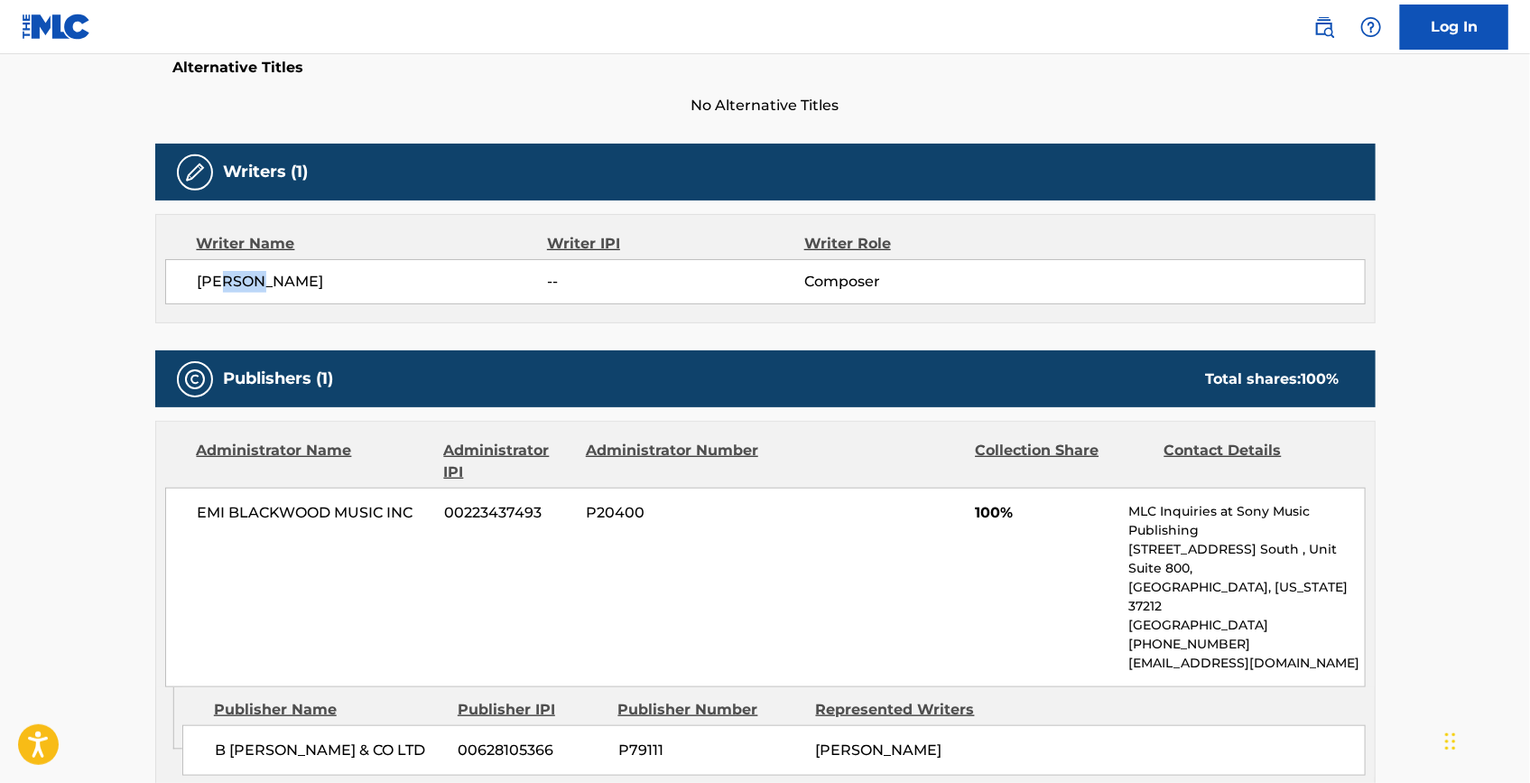
copy span "[PERSON_NAME]"
drag, startPoint x: 253, startPoint y: 280, endPoint x: 209, endPoint y: 281, distance: 43.3
click at [209, 281] on span "[PERSON_NAME]" at bounding box center [373, 282] width 350 height 22
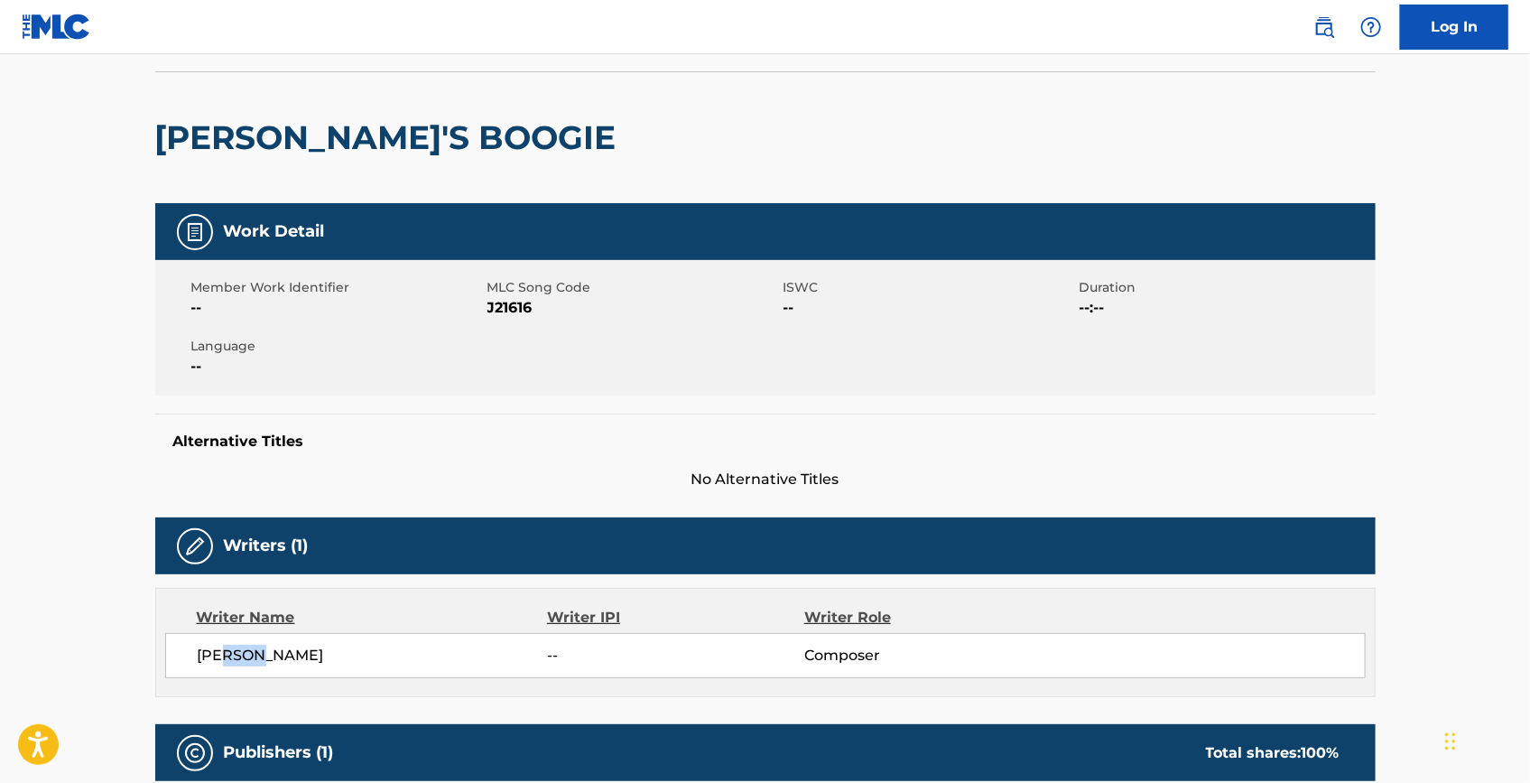
scroll to position [81, 0]
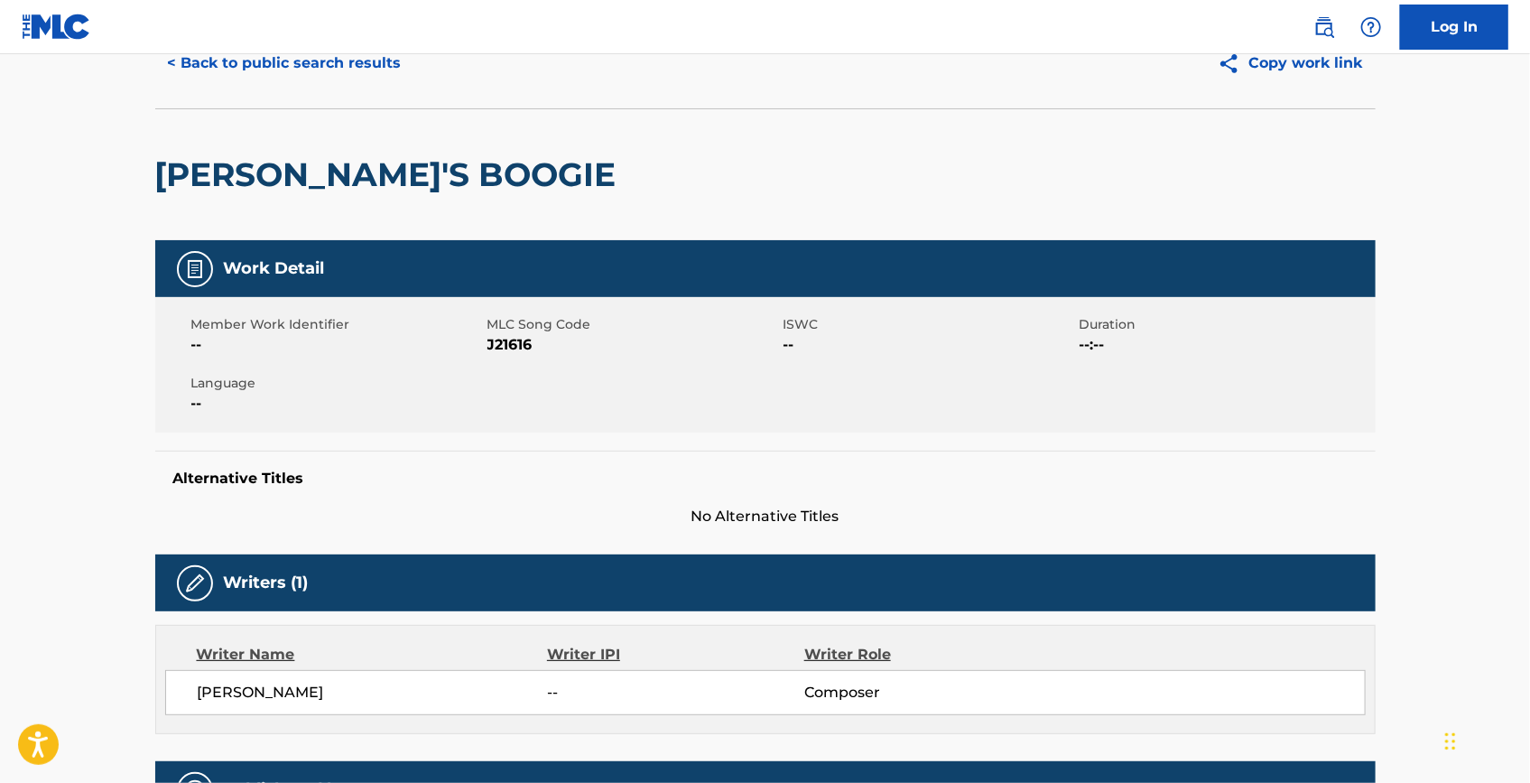
click at [507, 350] on span "J21616" at bounding box center [634, 345] width 292 height 22
copy span "J21616"
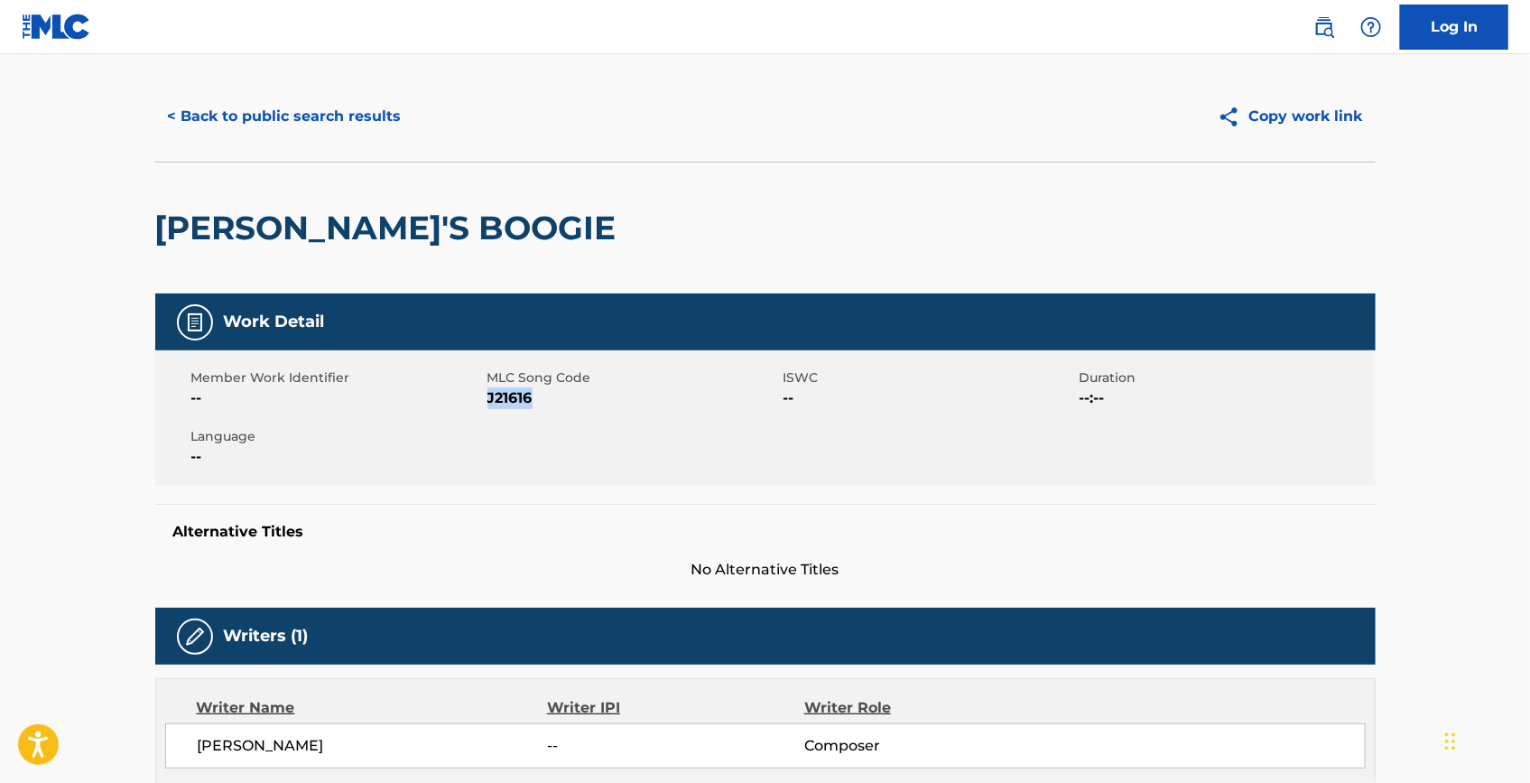
scroll to position [0, 0]
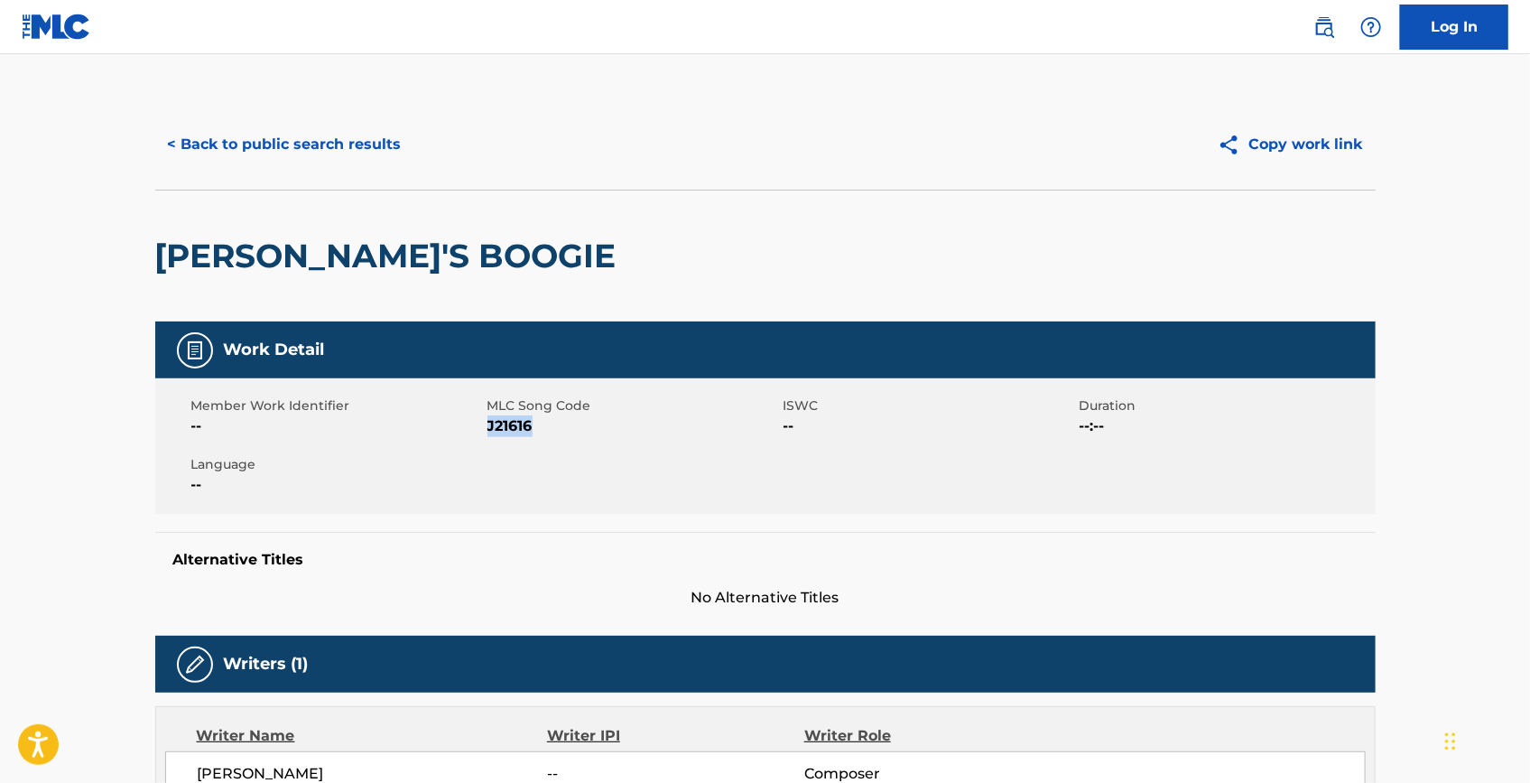
click at [349, 142] on button "< Back to public search results" at bounding box center [284, 144] width 259 height 45
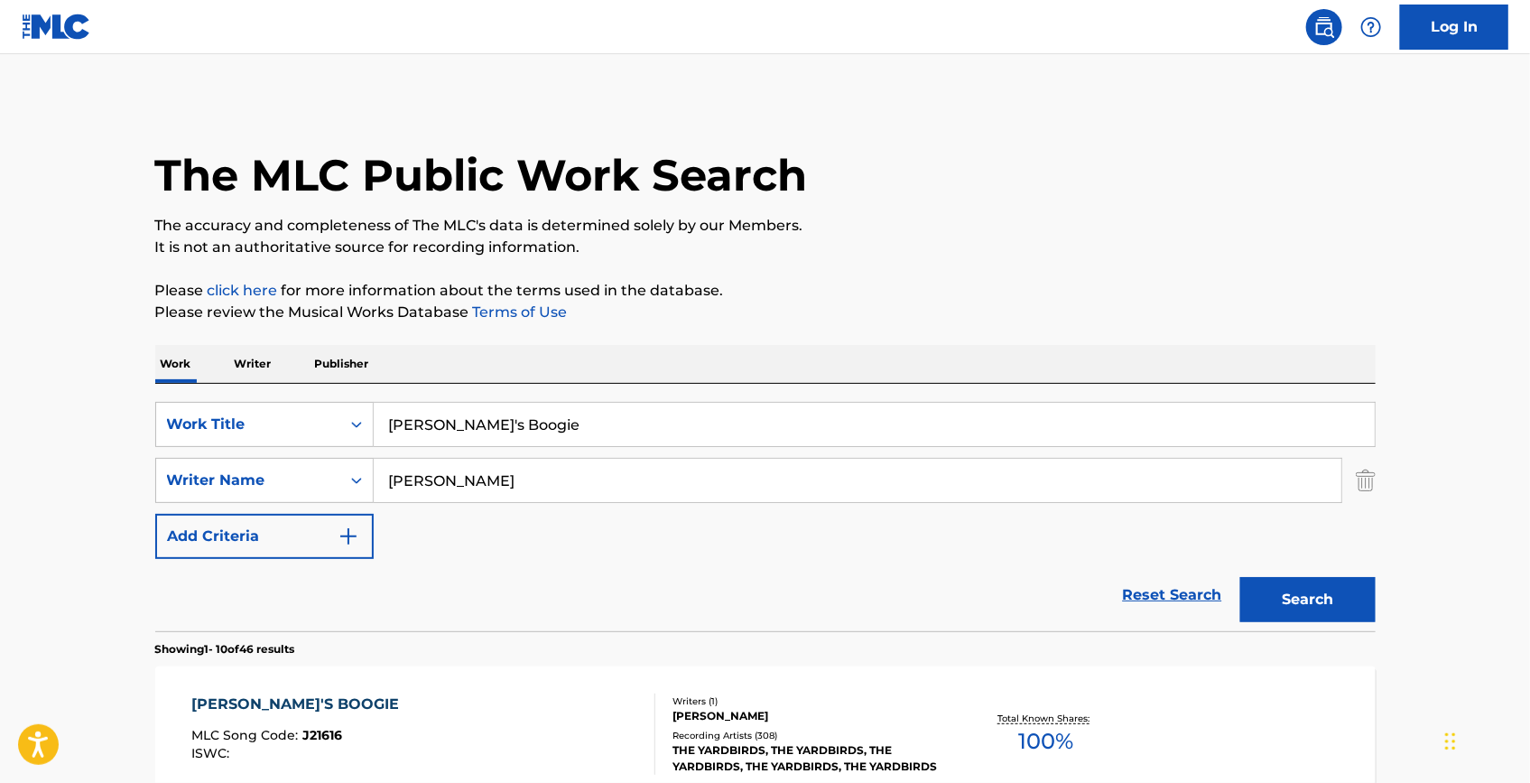
scroll to position [246, 0]
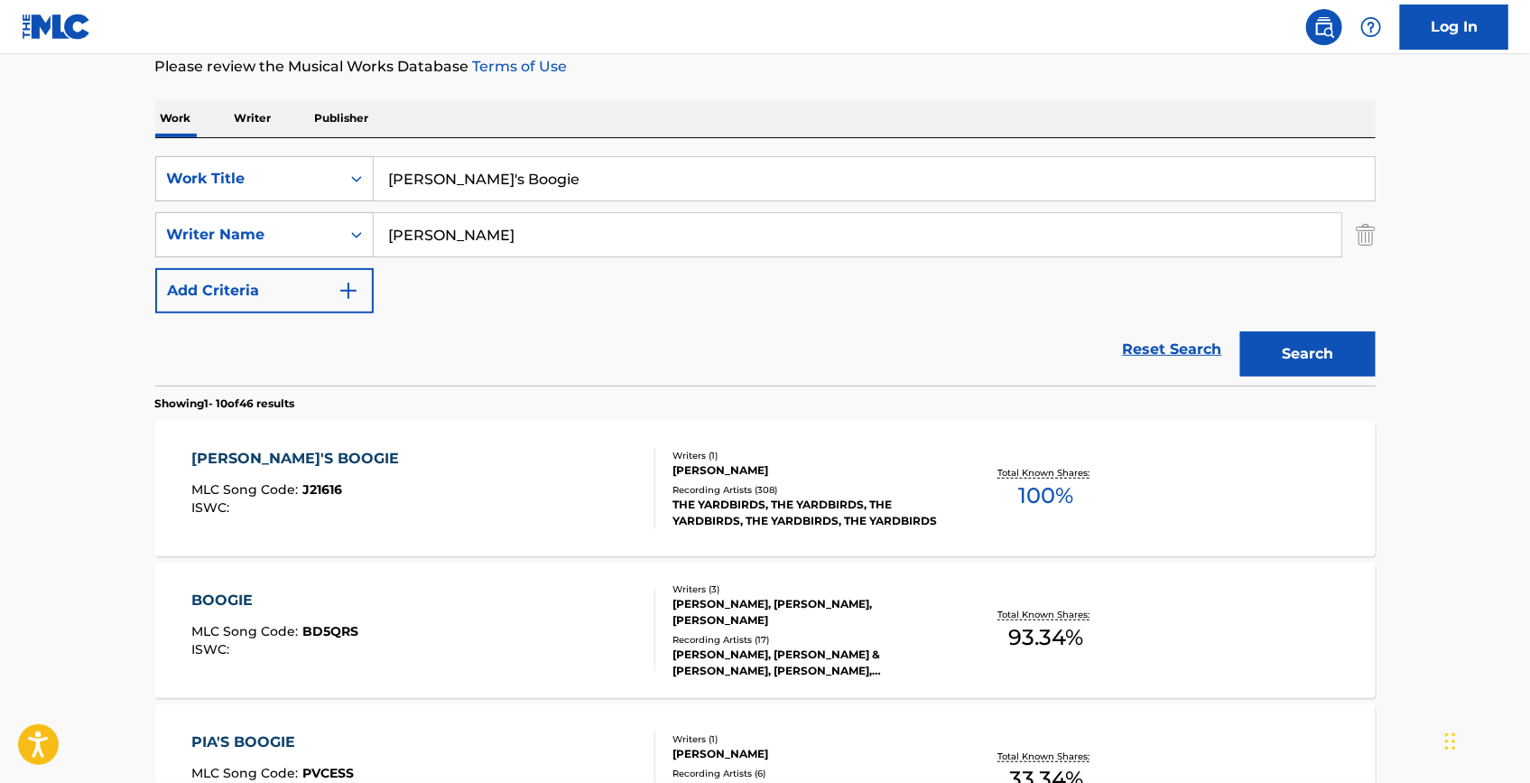
drag, startPoint x: 516, startPoint y: 172, endPoint x: 328, endPoint y: 72, distance: 213.2
paste input "Magic Bus"
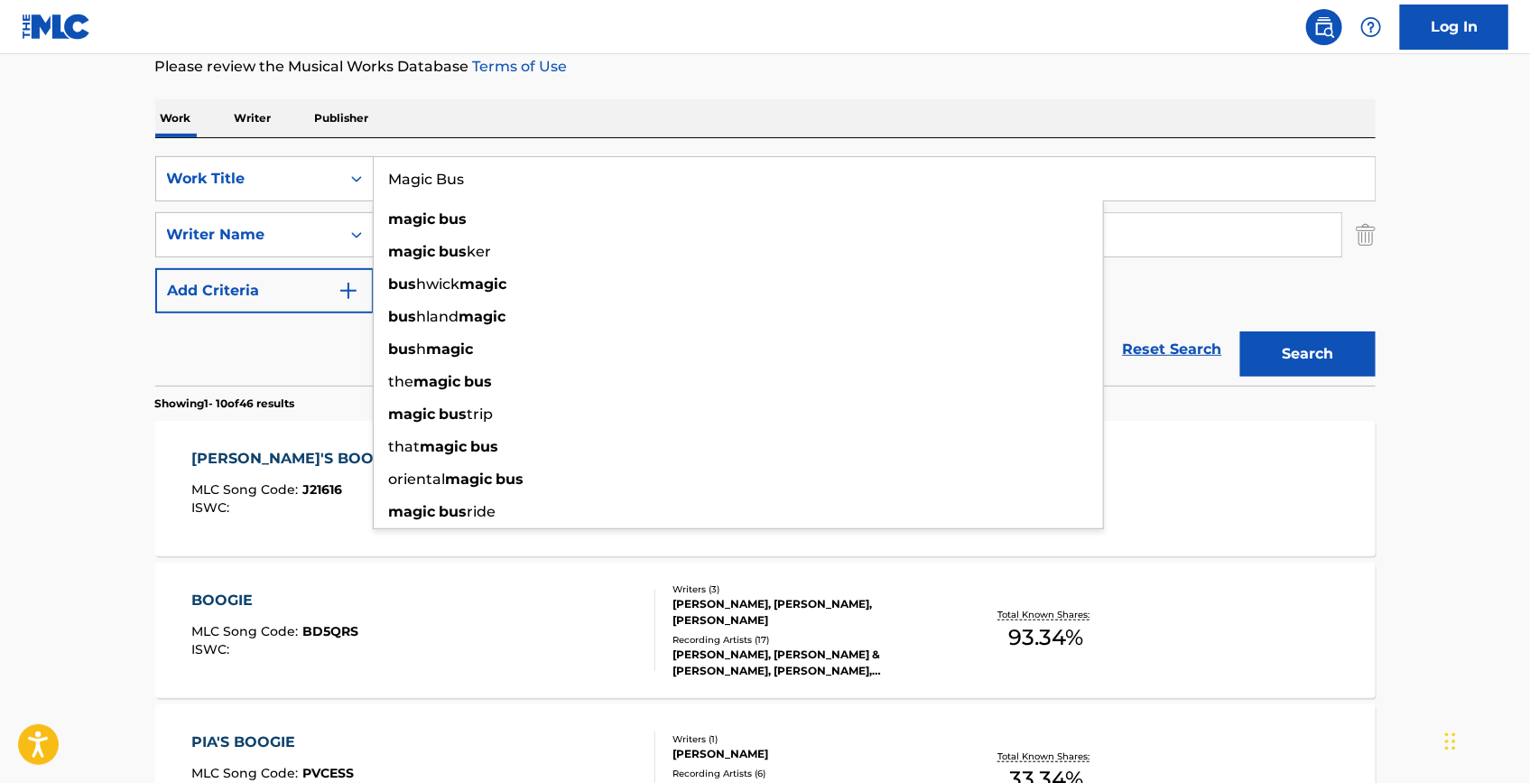
type input "Magic Bus"
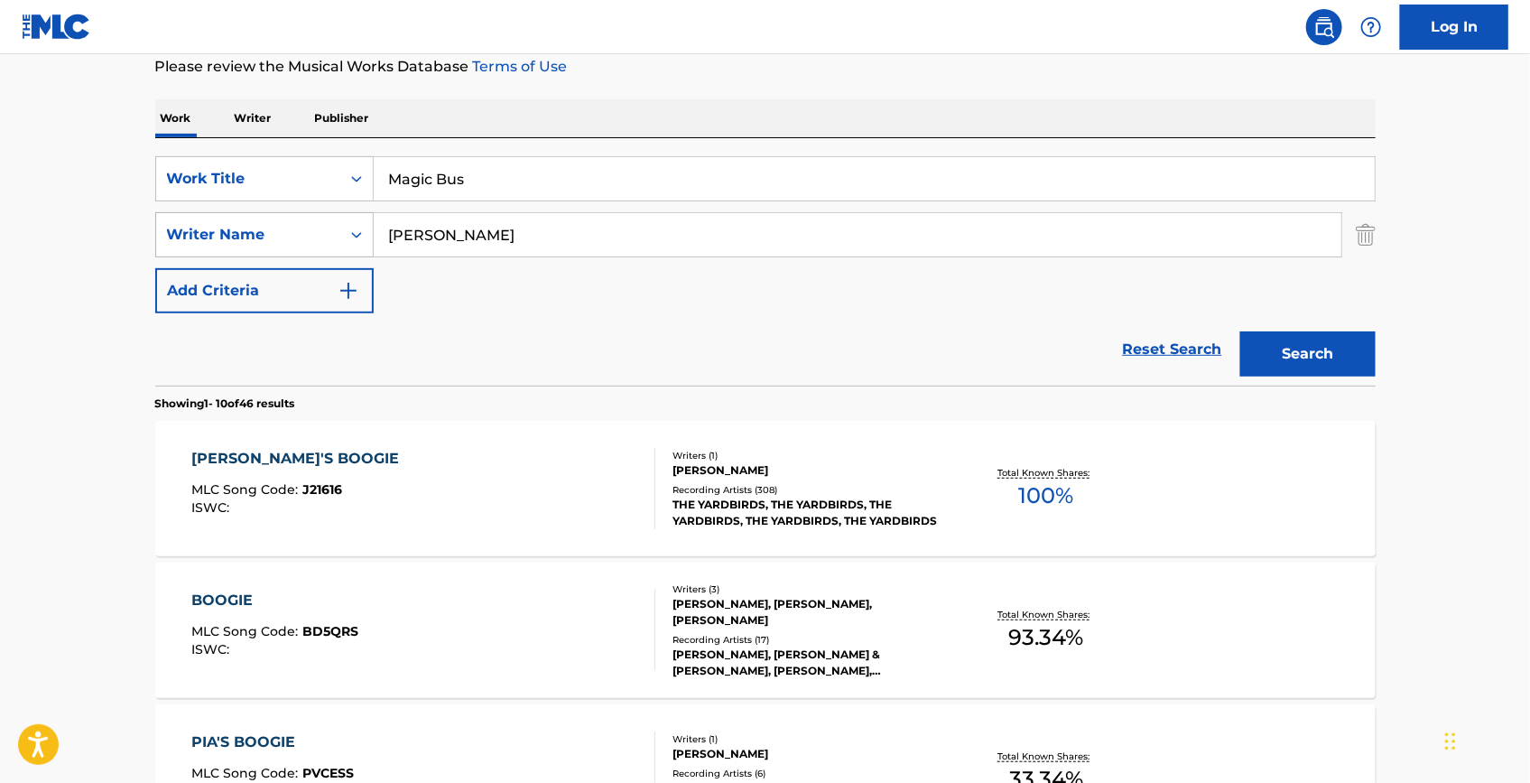
drag, startPoint x: 547, startPoint y: 238, endPoint x: 282, endPoint y: 215, distance: 266.5
click at [282, 215] on div "SearchWithCriteriac3bd159f-7f47-4706-9711-2176f4269536 Writer Name [PERSON_NAME]" at bounding box center [765, 234] width 1221 height 45
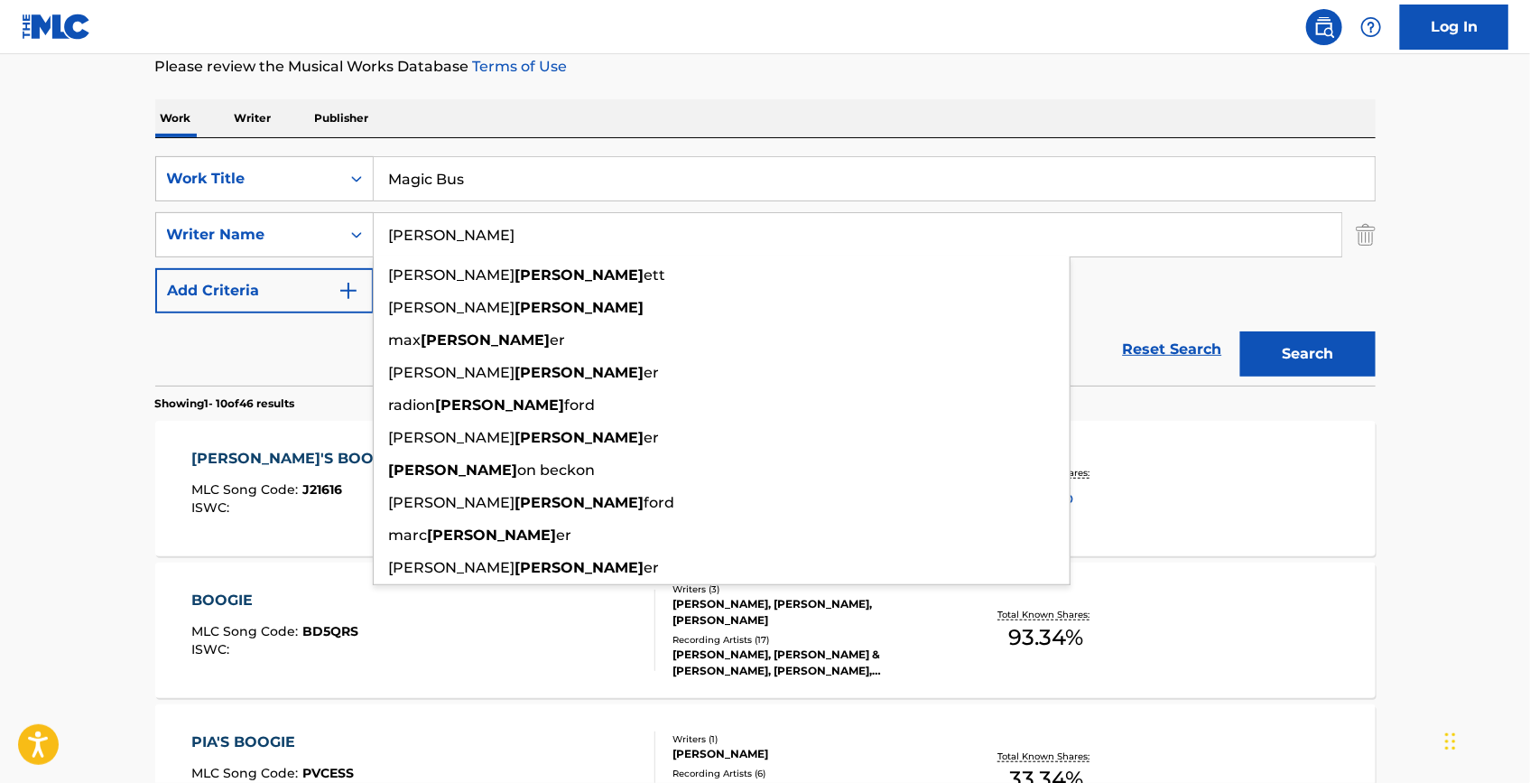
paste input "[PERSON_NAME]"
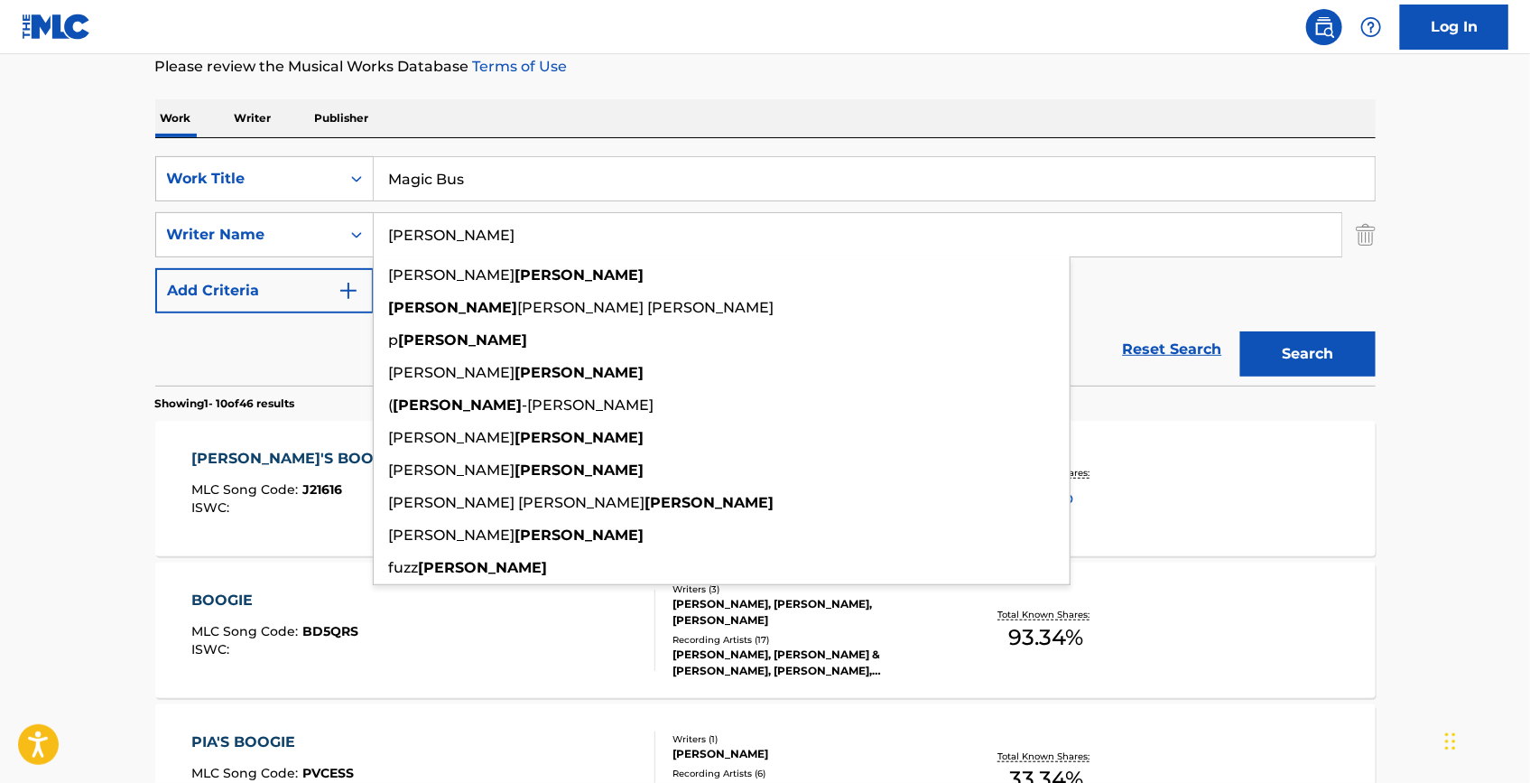
type input "[PERSON_NAME]"
click at [1339, 352] on button "Search" at bounding box center [1308, 353] width 135 height 45
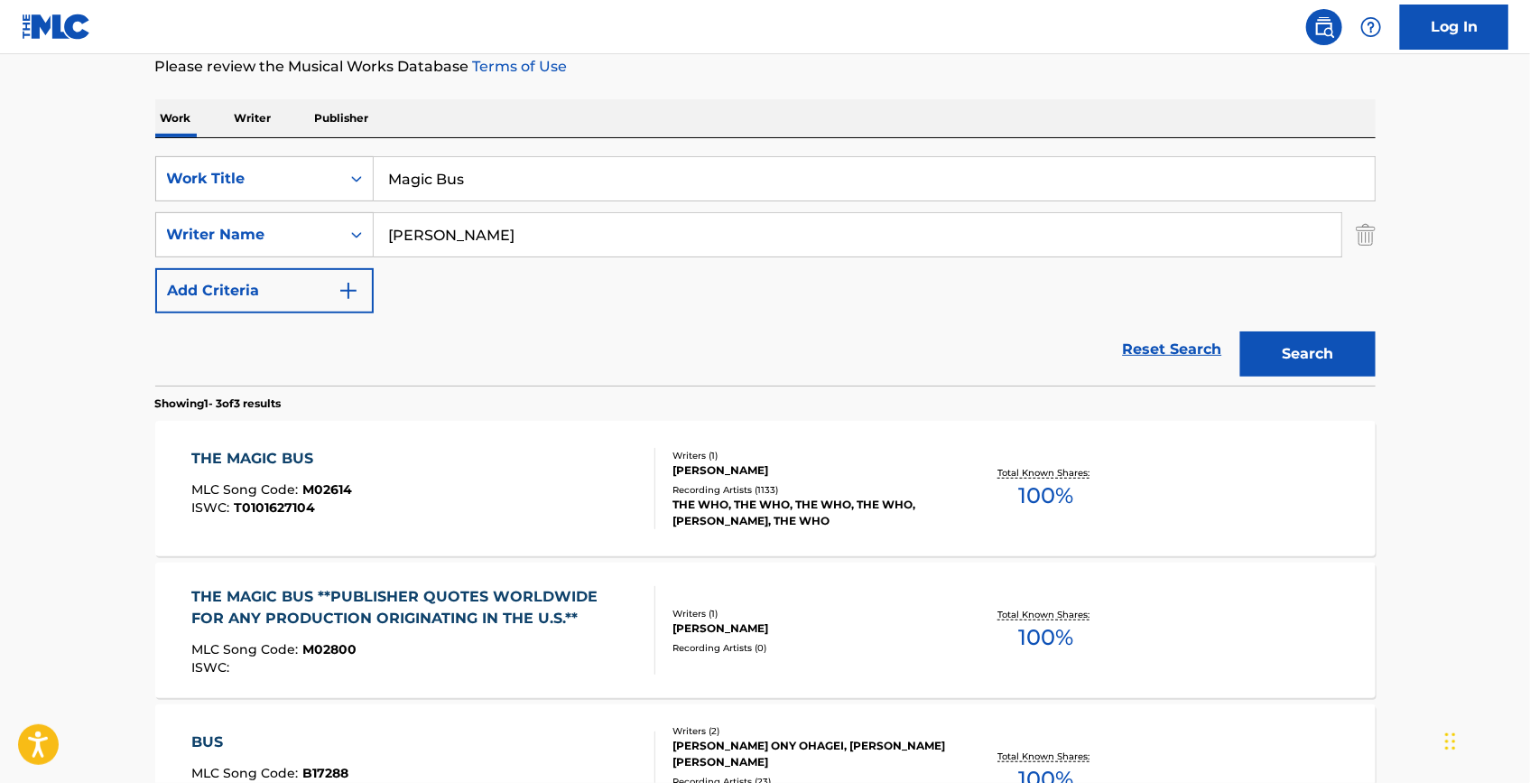
click at [299, 445] on div "THE MAGIC BUS MLC Song Code : M02614 ISWC : T0101627104 Writers ( 1 ) [PERSON_N…" at bounding box center [765, 488] width 1221 height 135
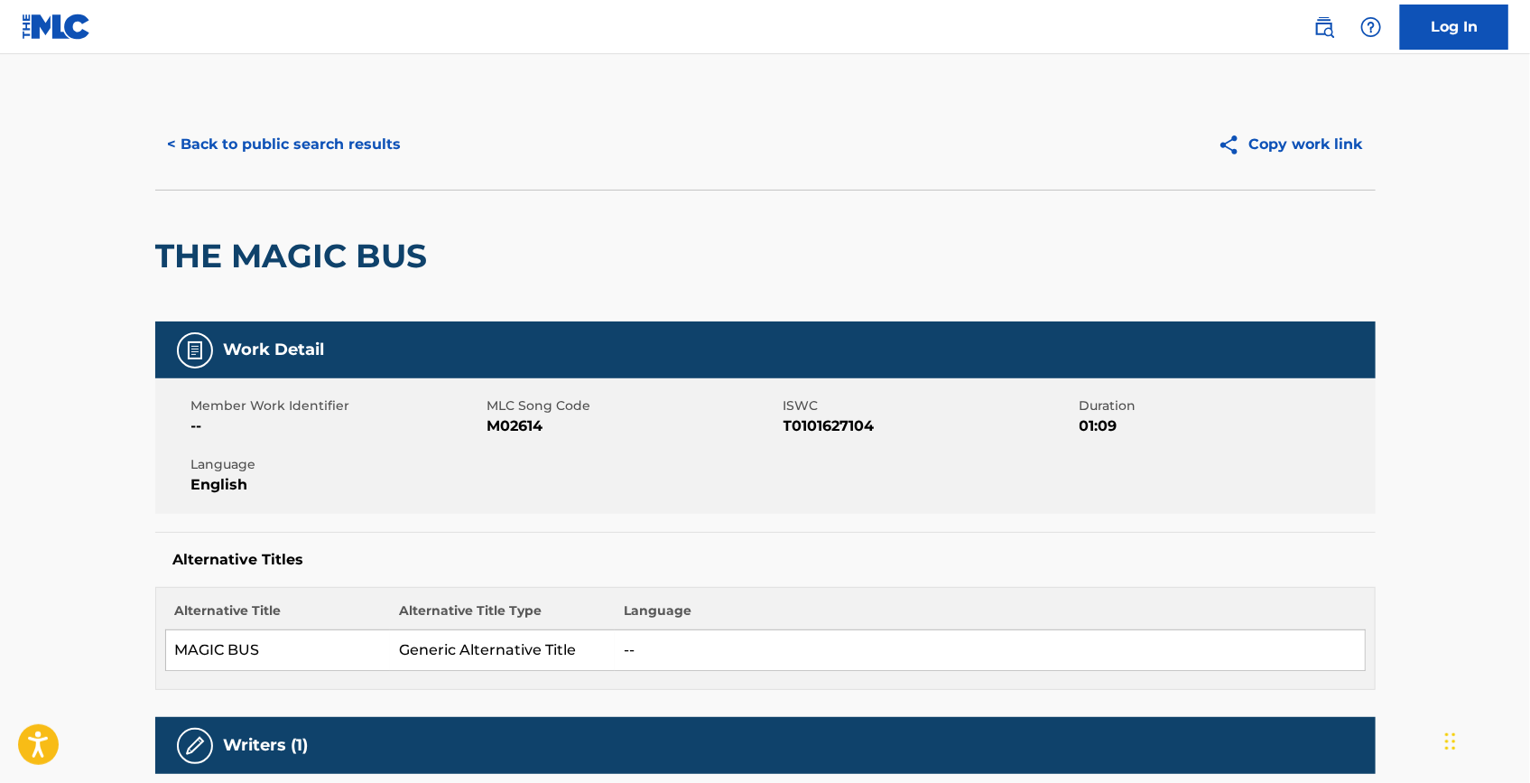
click at [500, 426] on span "M02614" at bounding box center [634, 426] width 292 height 22
copy span "M02614"
click at [825, 430] on span "T0101627104" at bounding box center [930, 426] width 292 height 22
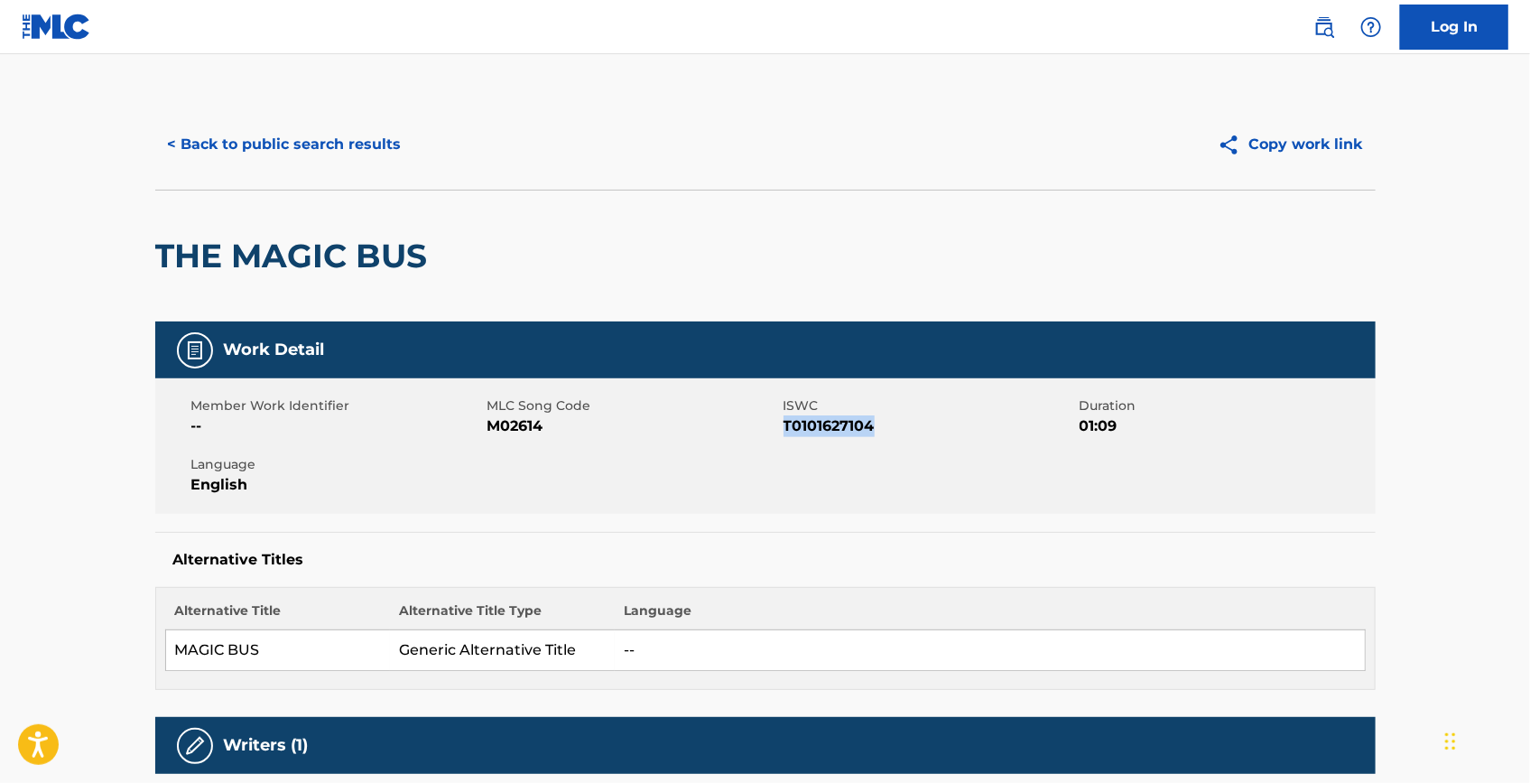
copy span "T0101627104"
click at [354, 137] on button "< Back to public search results" at bounding box center [284, 144] width 259 height 45
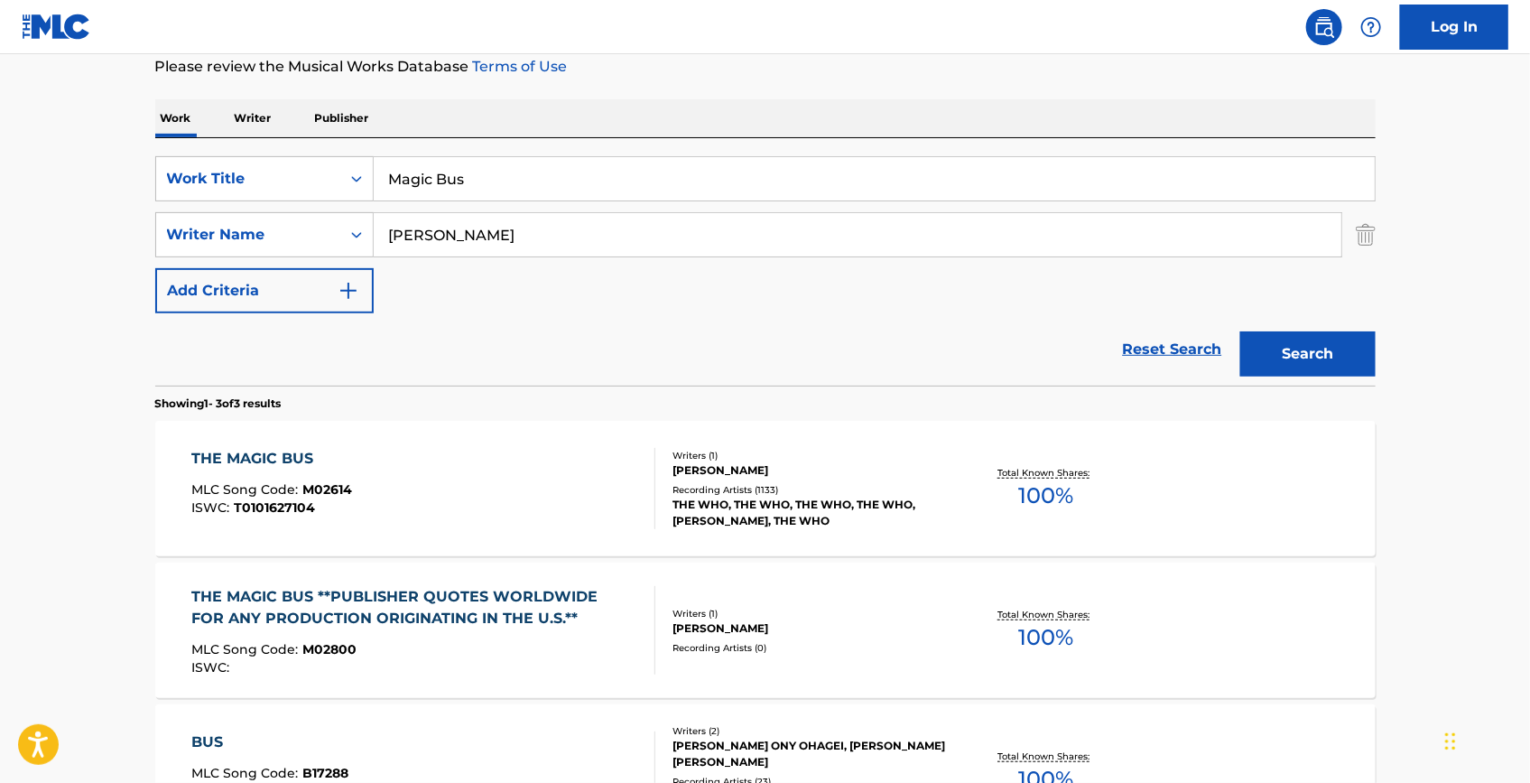
drag, startPoint x: 516, startPoint y: 172, endPoint x: 315, endPoint y: 136, distance: 204.4
click at [315, 138] on div "SearchWithCriteria752a3de9-2ea3-48f0-84fa-ee4ebea0199c Work Title Magic Bus Sea…" at bounding box center [765, 261] width 1221 height 247
paste input "Stay With Me"
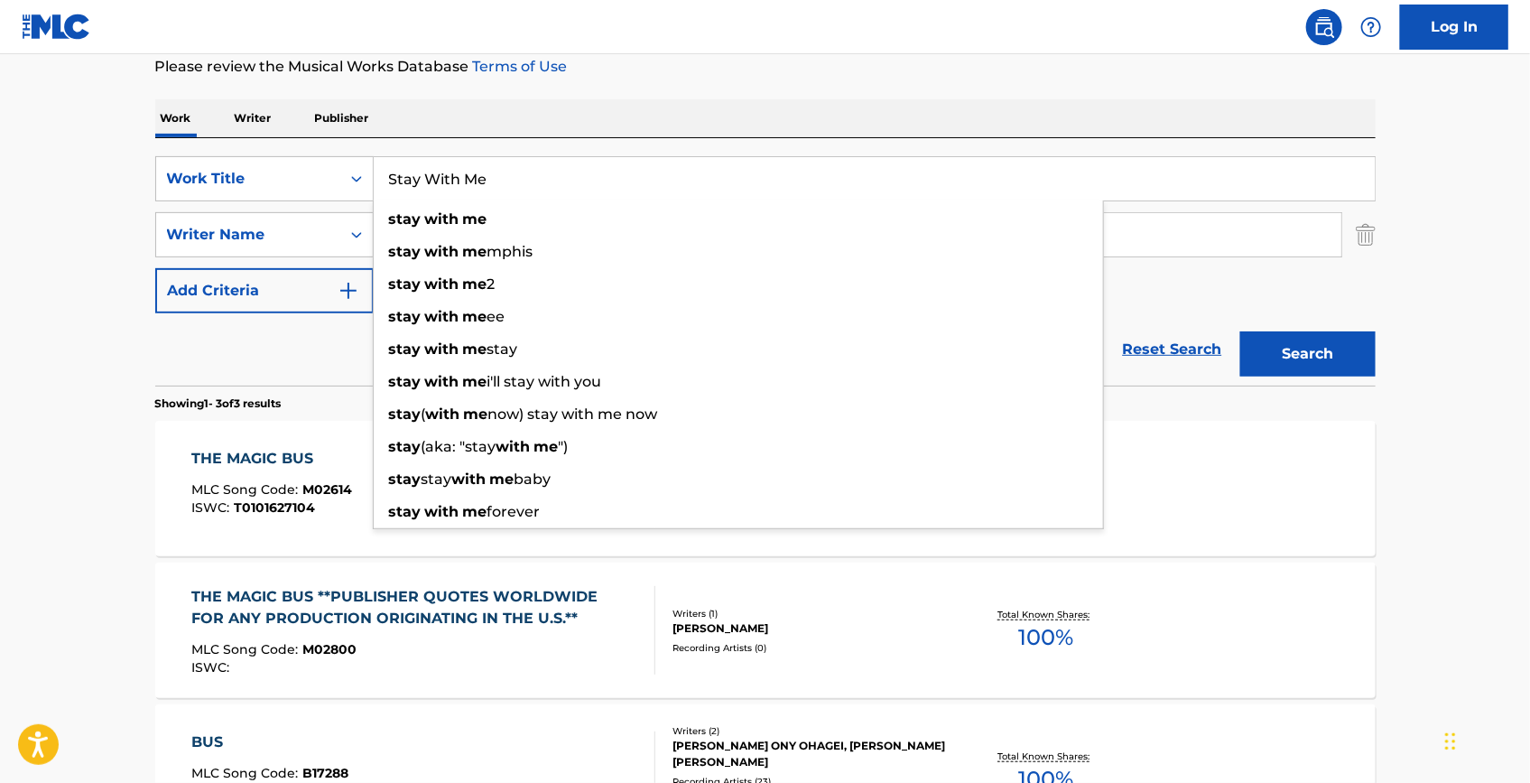
type input "Stay With Me"
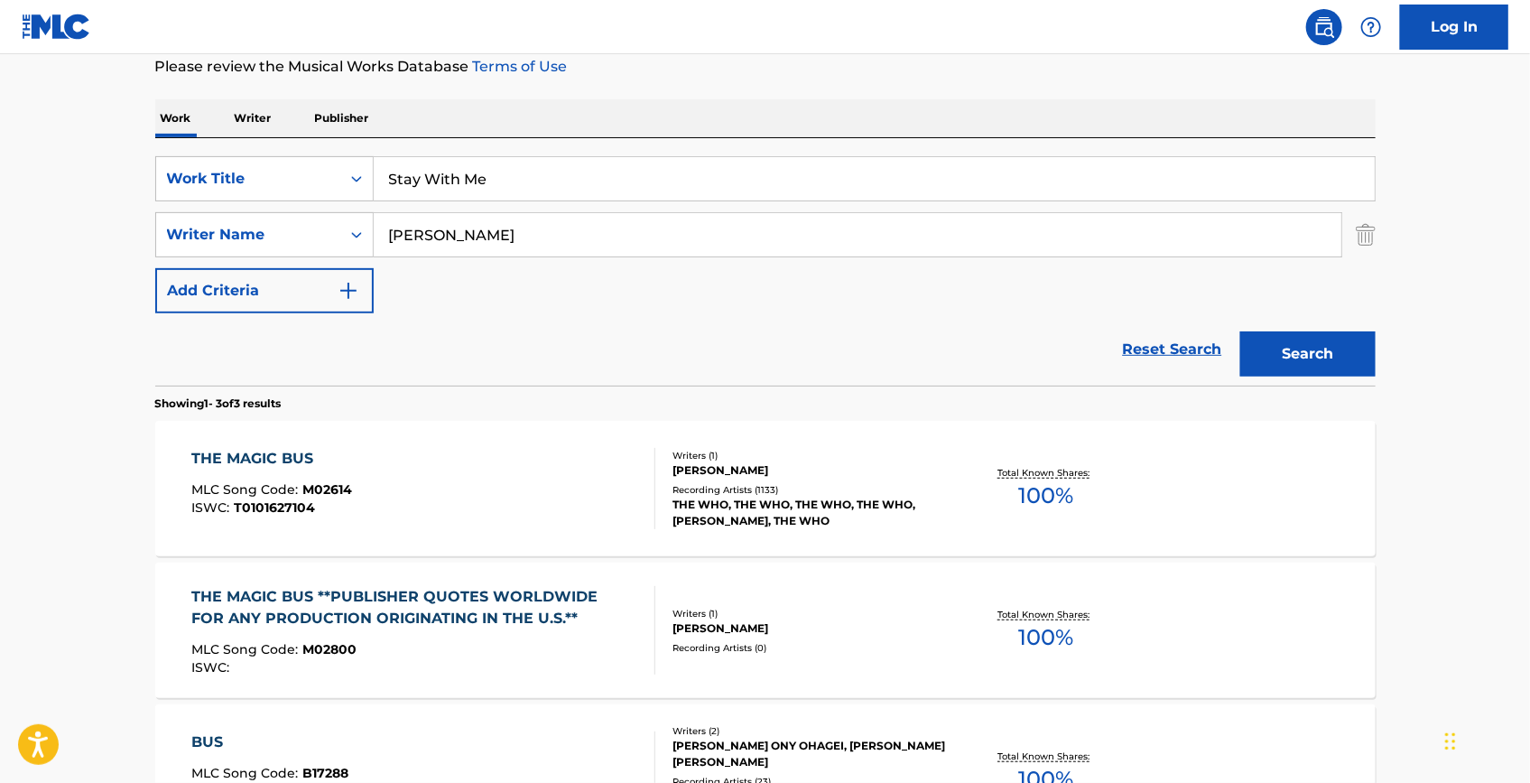
click at [730, 79] on div "The MLC Public Work Search The accuracy and completeness of The MLC's data is d…" at bounding box center [766, 389] width 1264 height 1071
drag, startPoint x: 527, startPoint y: 238, endPoint x: 297, endPoint y: 216, distance: 231.3
click at [297, 217] on div "SearchWithCriteriac3bd159f-7f47-4706-9711-2176f4269536 Writer Name [PERSON_NAME]" at bounding box center [765, 234] width 1221 height 45
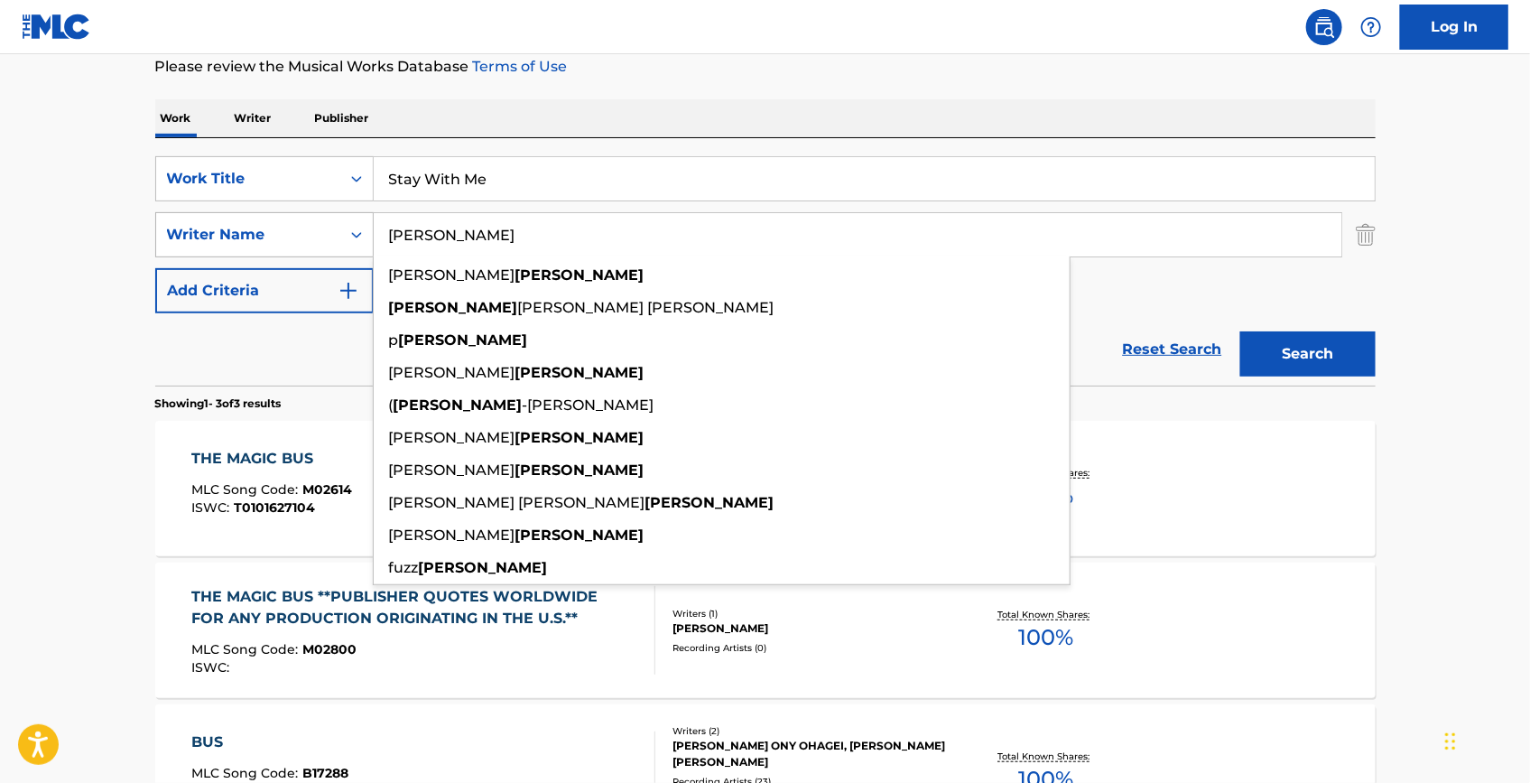
paste input "[PERSON_NAME]"
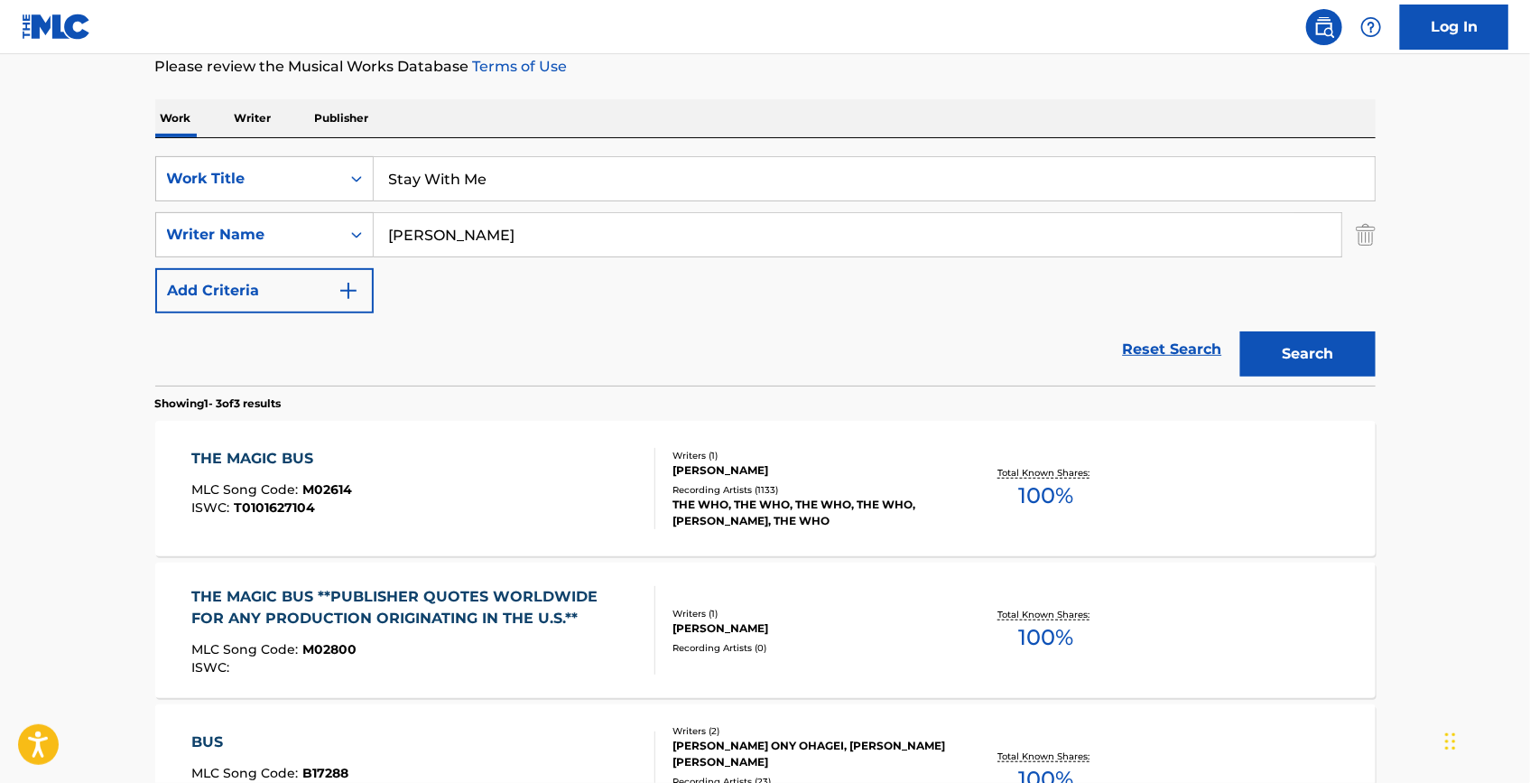
click at [1339, 347] on button "Search" at bounding box center [1308, 353] width 135 height 45
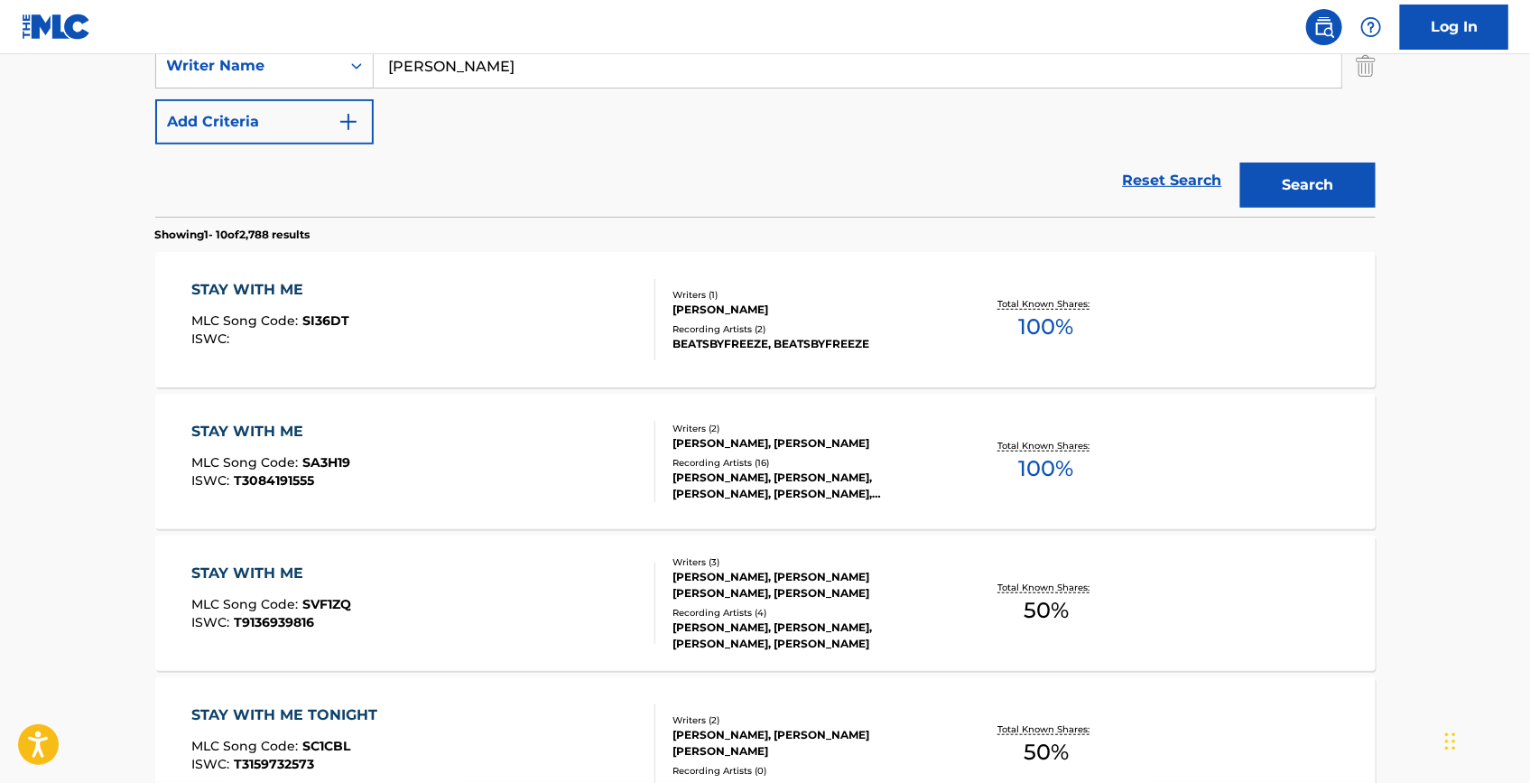
scroll to position [410, 0]
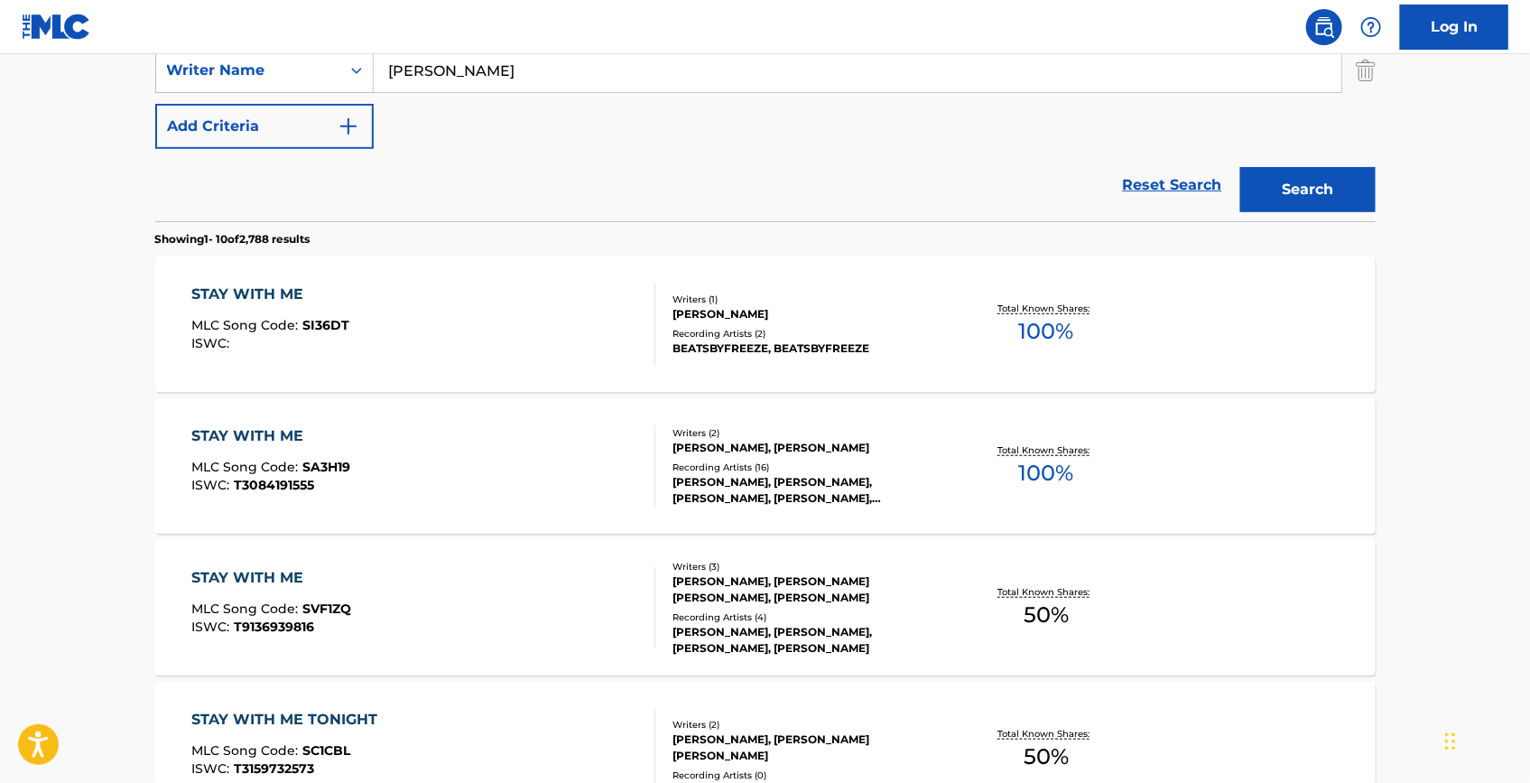
drag, startPoint x: 549, startPoint y: 73, endPoint x: 200, endPoint y: 43, distance: 350.7
click at [200, 43] on div "Log In The MLC Public Work Search The accuracy and completeness of The MLC's da…" at bounding box center [765, 723] width 1530 height 2266
paste input "WOOD"
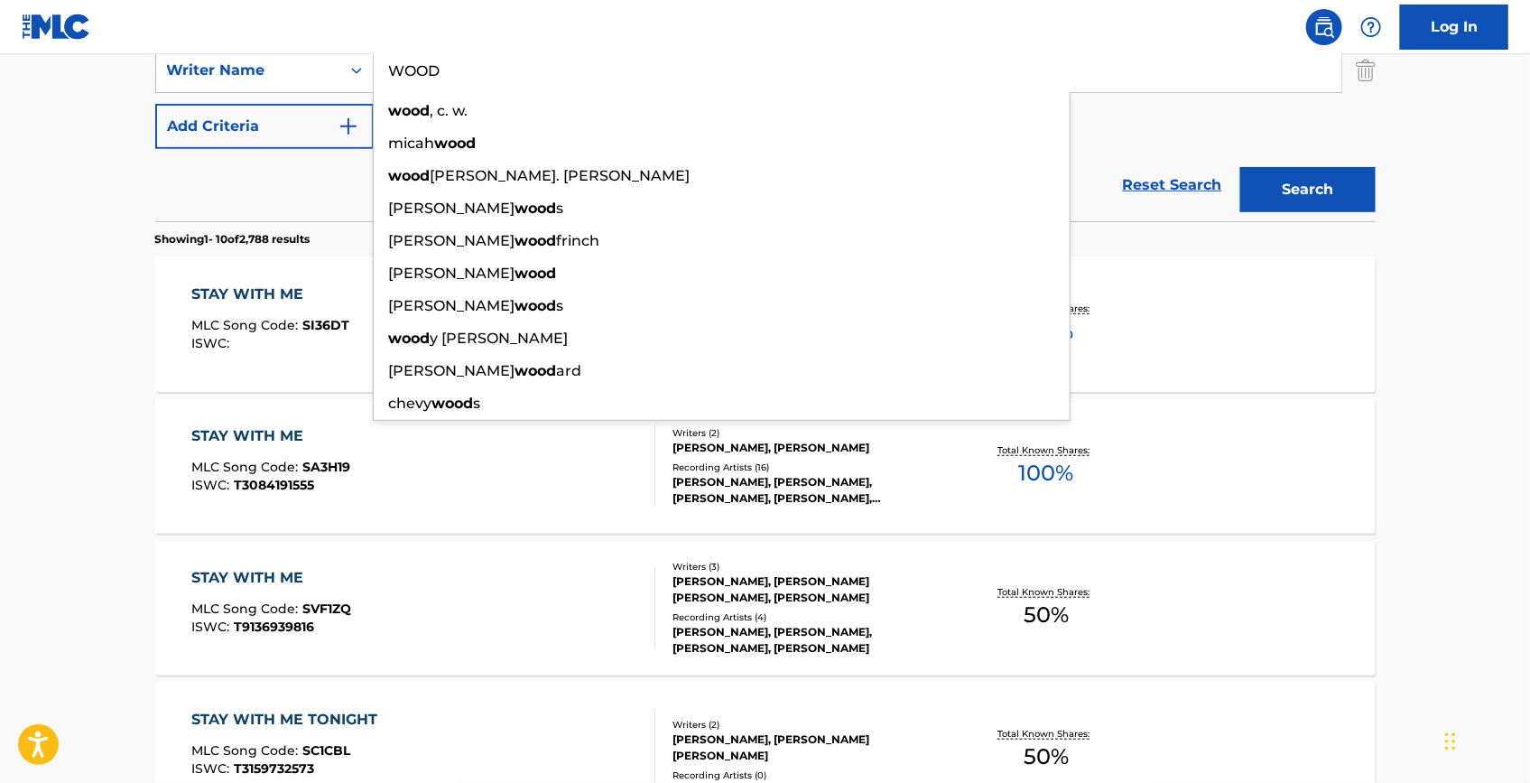
type input "WOOD"
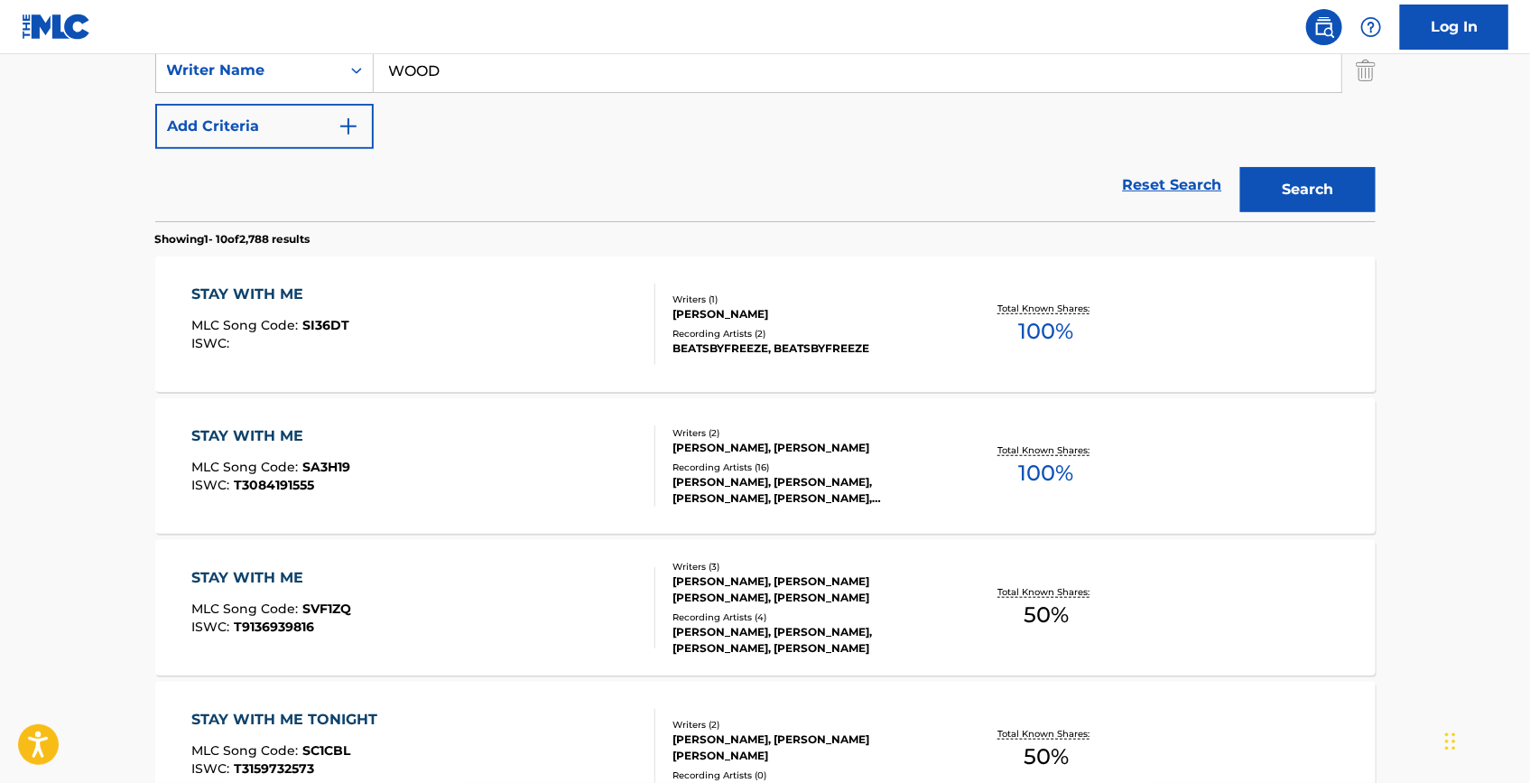
click at [1322, 191] on button "Search" at bounding box center [1308, 189] width 135 height 45
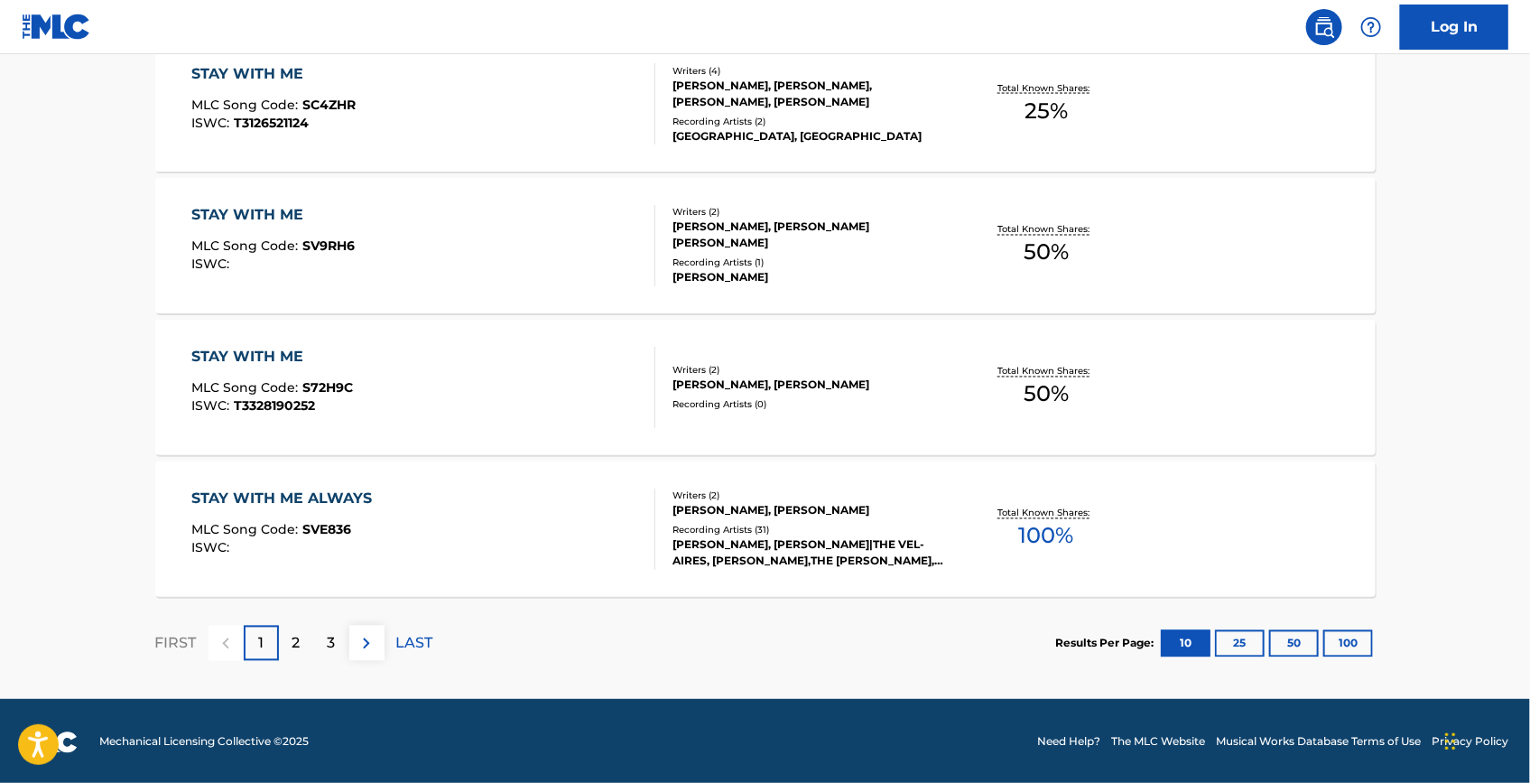
scroll to position [1483, 0]
